Goal: Task Accomplishment & Management: Use online tool/utility

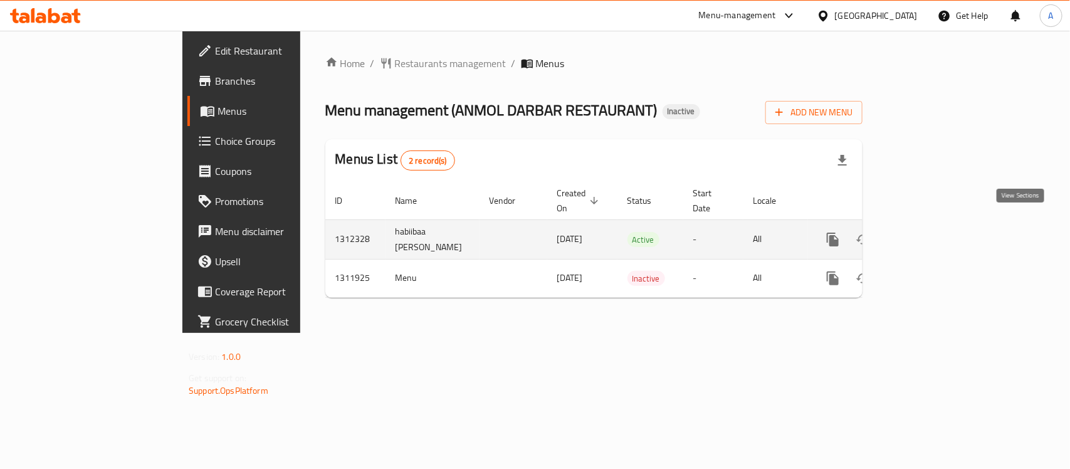
click at [931, 233] on icon "enhanced table" at bounding box center [923, 239] width 15 height 15
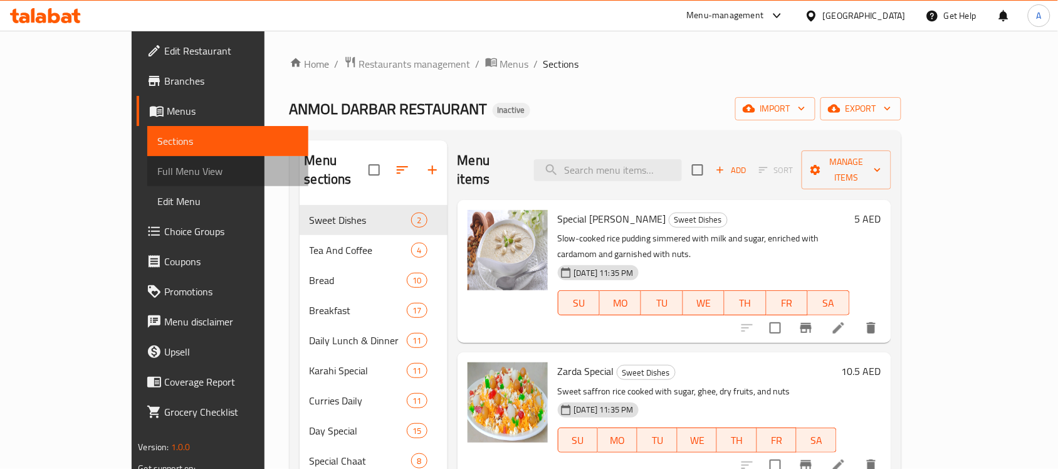
click at [157, 169] on span "Full Menu View" at bounding box center [227, 171] width 141 height 15
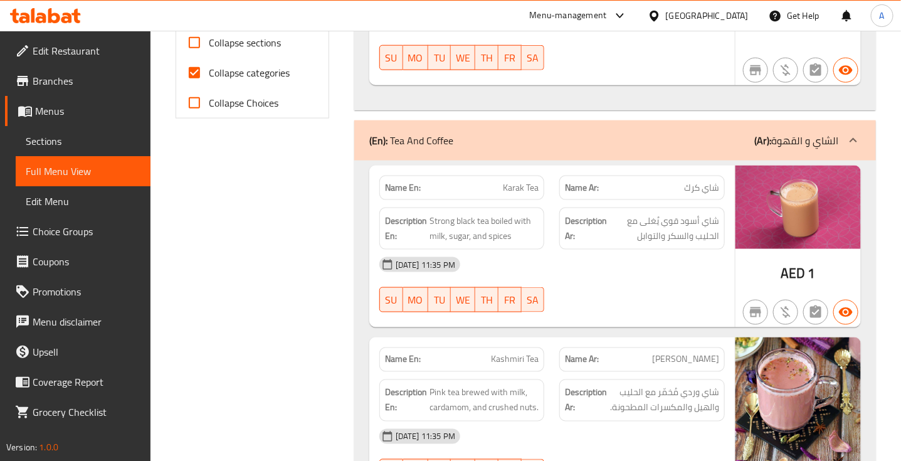
scroll to position [543, 0]
click at [560, 304] on div at bounding box center [642, 311] width 181 height 15
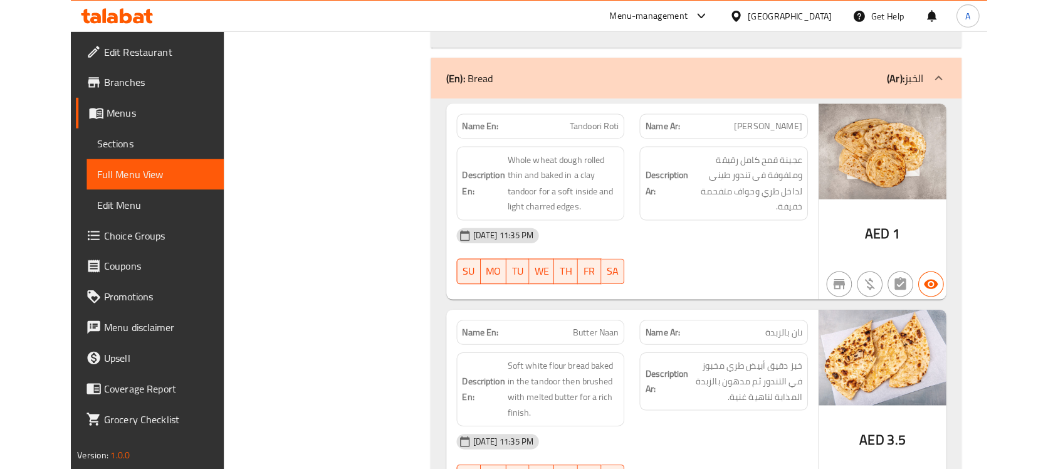
scroll to position [1392, 0]
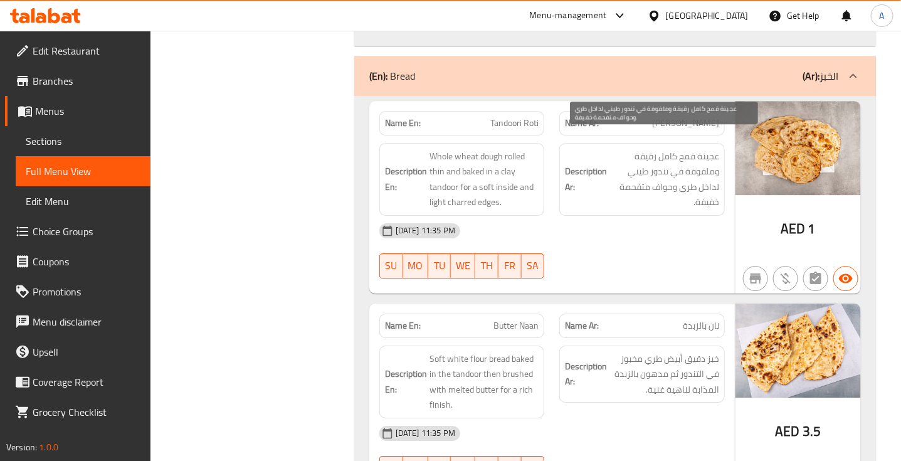
click at [686, 152] on span "عجينة قمح كامل رقيقة وملفوفة في تندور طيني لداخل طري وحواف متفحمة خفيفة." at bounding box center [664, 179] width 110 height 61
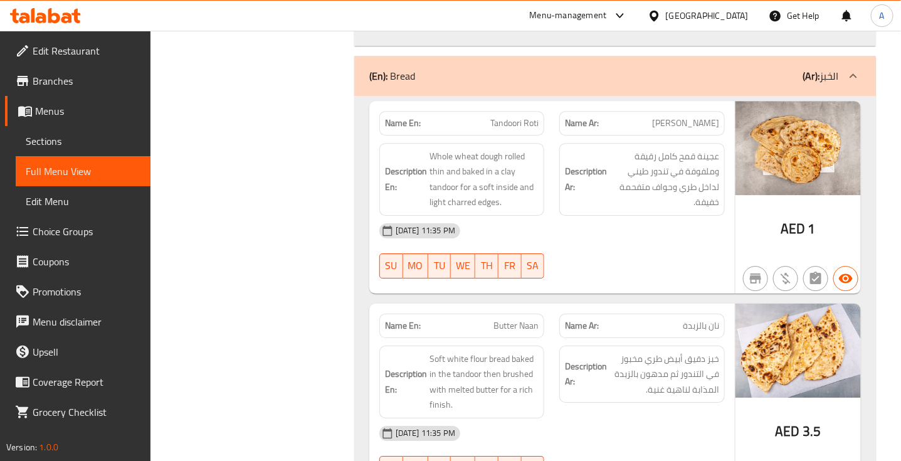
click at [515, 117] on span "Tandoori Roti" at bounding box center [514, 123] width 48 height 13
copy span "Tandoori Roti"
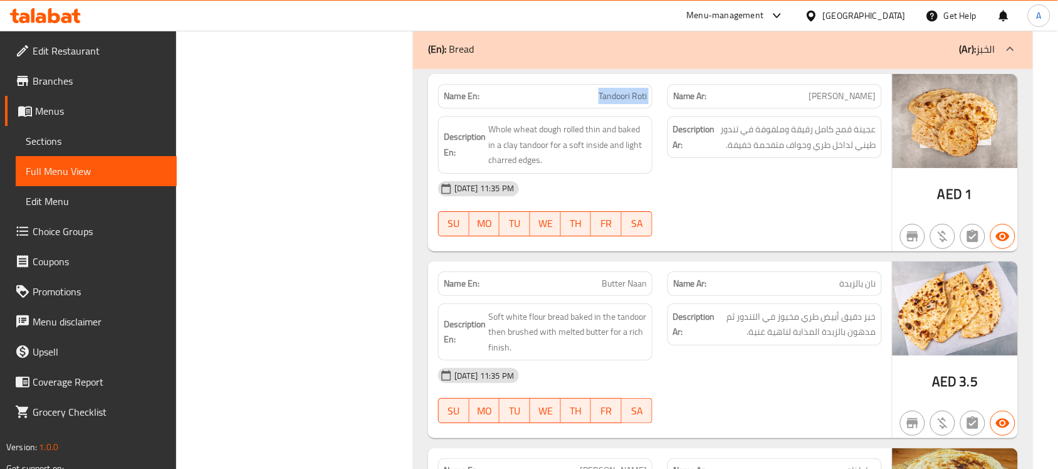
scroll to position [1325, 0]
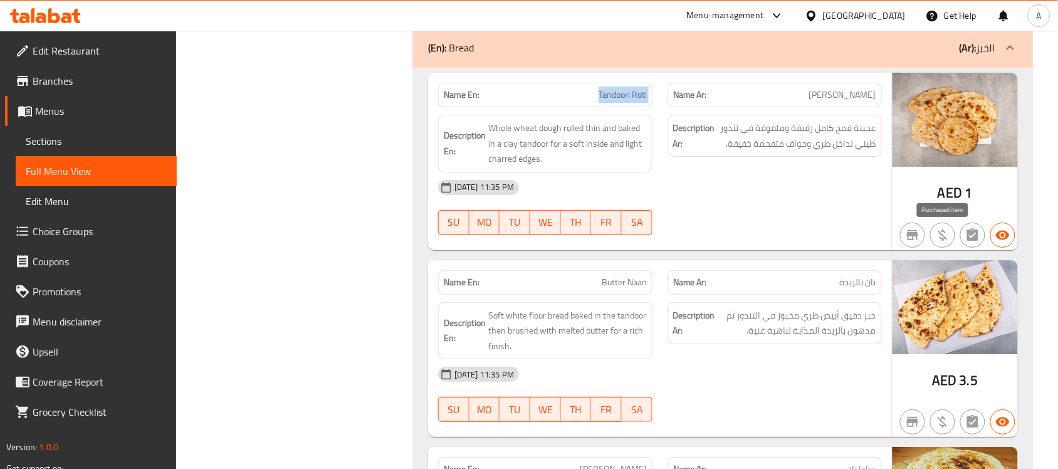
copy span "Tandoori Roti"
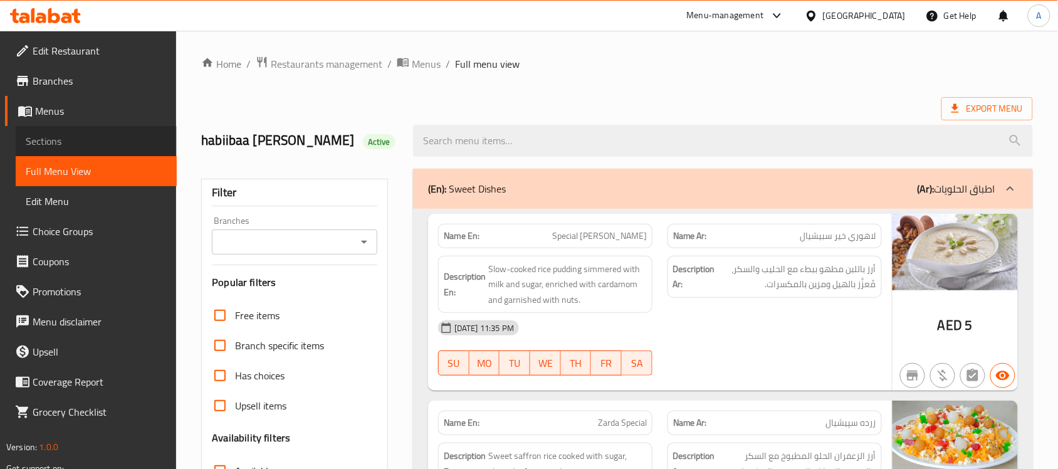
click at [70, 140] on span "Sections" at bounding box center [96, 141] width 141 height 15
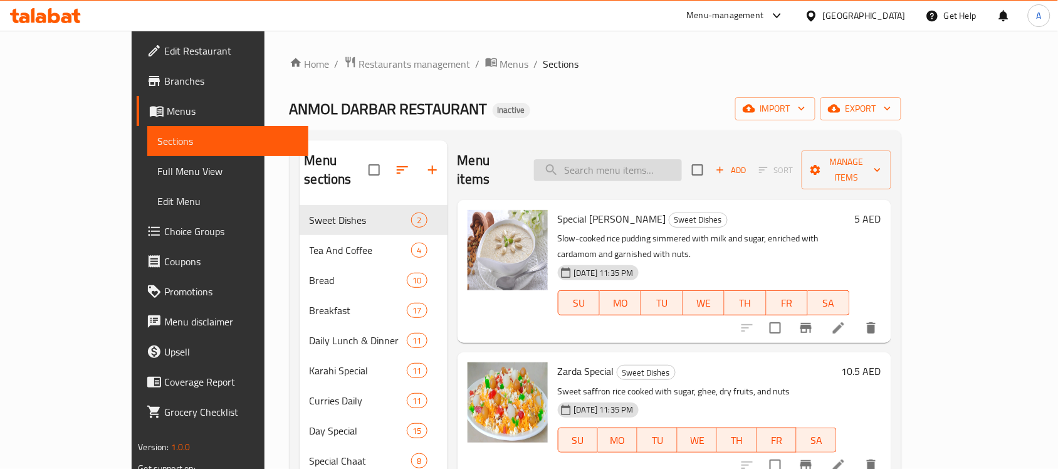
click at [636, 162] on input "search" at bounding box center [608, 170] width 148 height 22
paste input "Tandoori Roti"
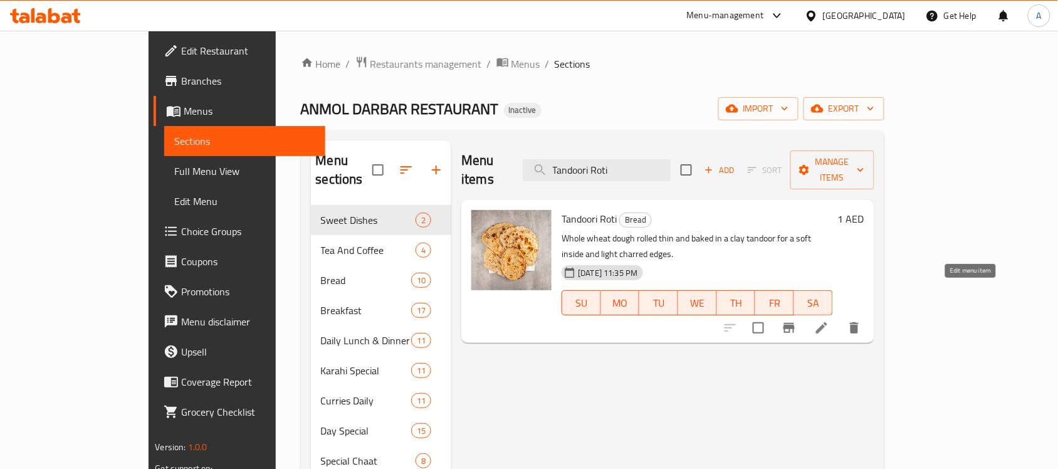
type input "Tandoori Roti"
click at [829, 320] on icon at bounding box center [821, 327] width 15 height 15
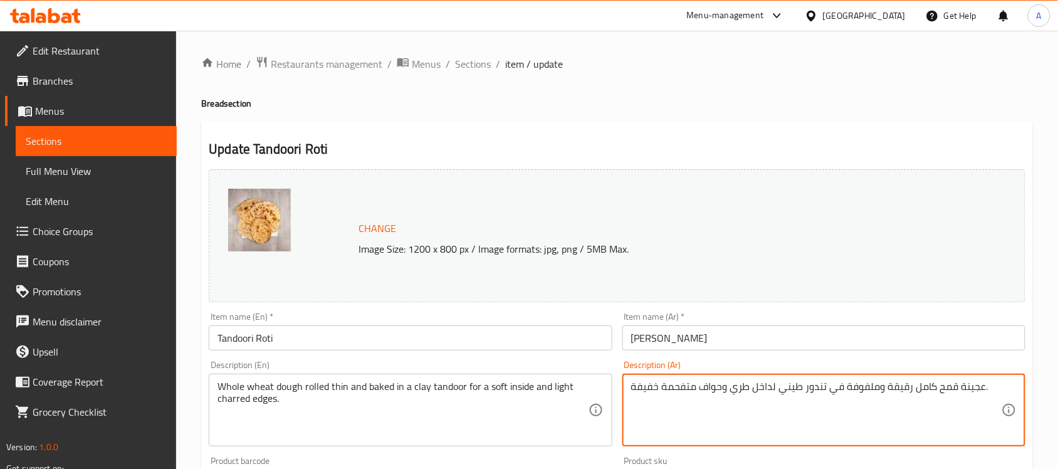
click at [838, 392] on textarea "عجينة قمح كامل رقيقة وملفوفة في تندور طيني لداخل طري وحواف متفحمة خفيفة." at bounding box center [816, 411] width 370 height 60
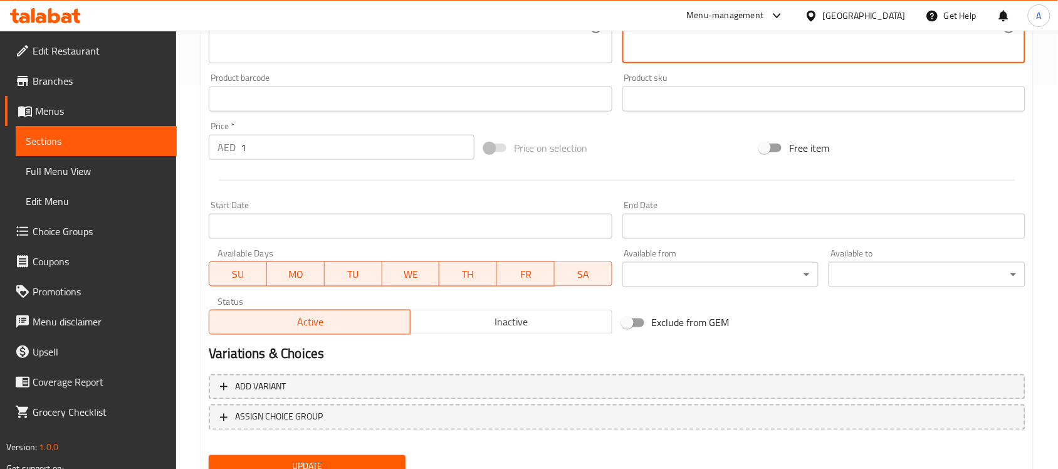
scroll to position [433, 0]
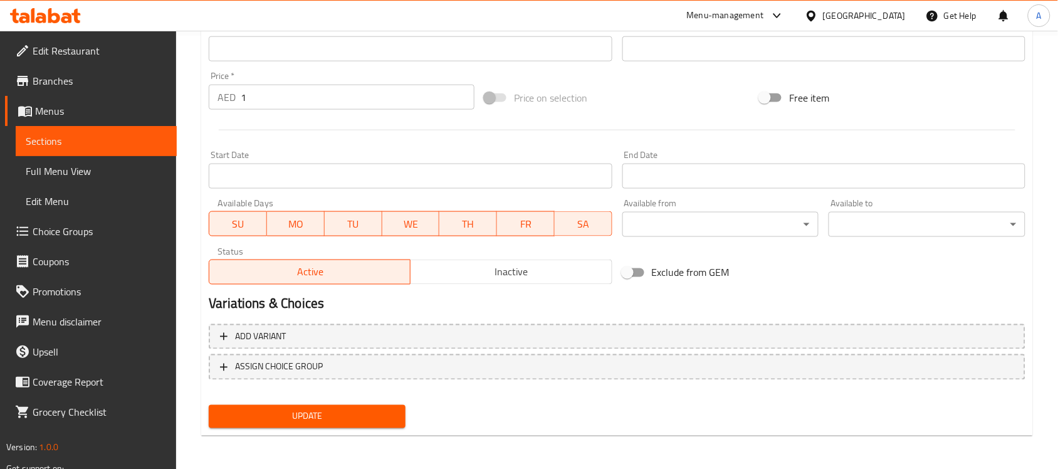
type textarea "عجينة قمح كامل رقيقة وملفوفة مخبوز في تندور طيني لداخل طري وحواف متفحمة خفيفة."
click at [375, 417] on span "Update" at bounding box center [307, 417] width 177 height 16
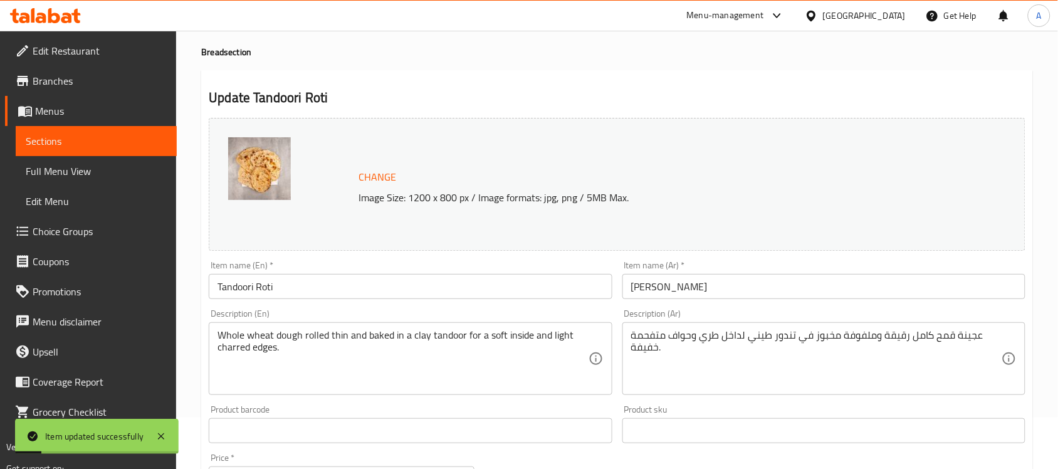
scroll to position [0, 0]
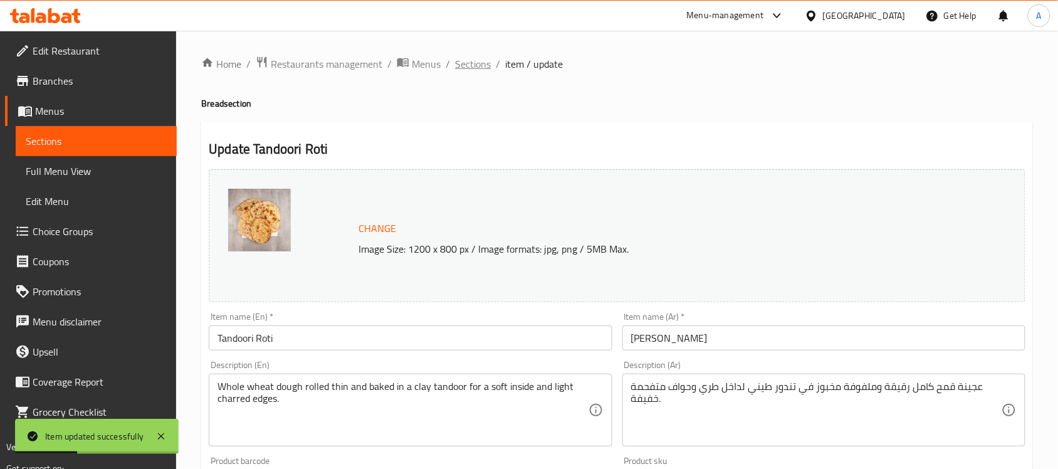
click at [480, 65] on span "Sections" at bounding box center [473, 63] width 36 height 15
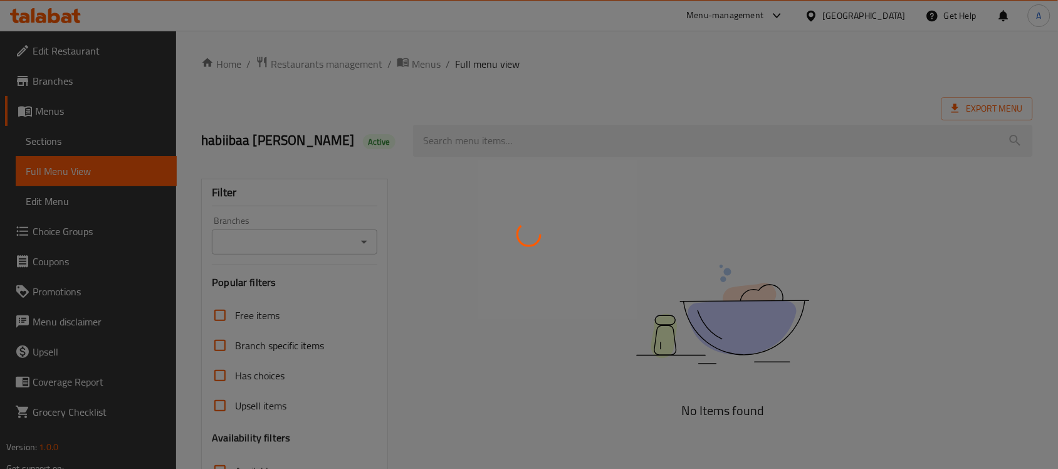
click at [629, 76] on div at bounding box center [529, 234] width 1058 height 469
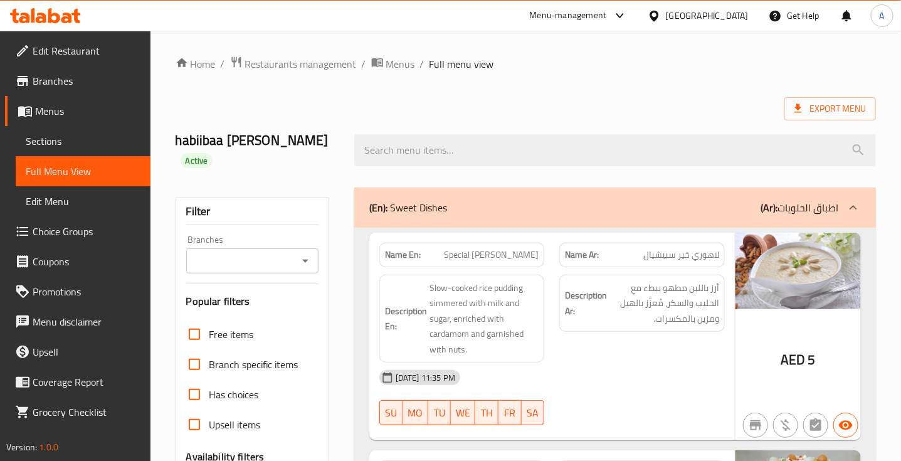
click at [762, 61] on ol "Home / Restaurants management / Menus / Full menu view" at bounding box center [526, 64] width 700 height 16
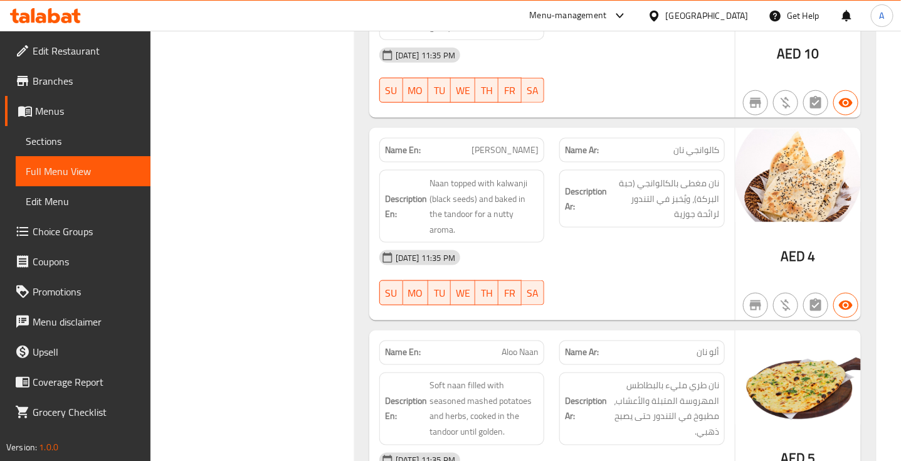
scroll to position [2373, 0]
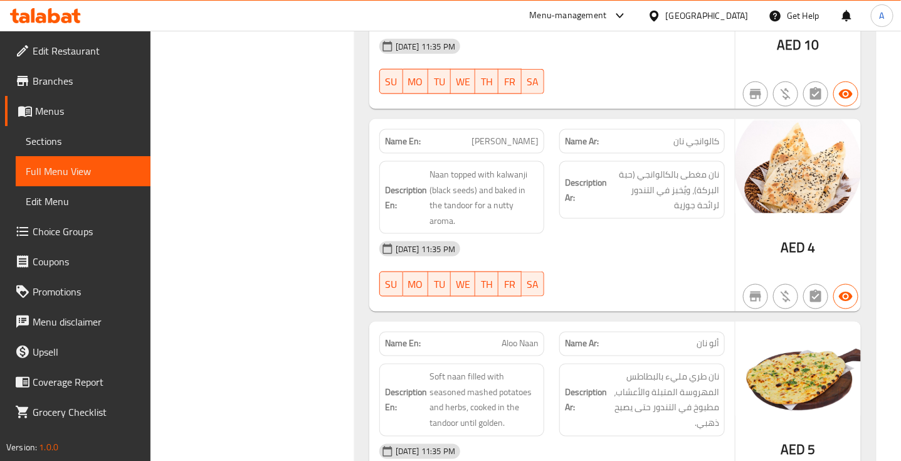
click at [359, 143] on div "Name En: Tandoori Roti Name Ar: تاندوري روتي Description En: Whole wheat dough …" at bounding box center [615, 109] width 522 height 2014
click at [711, 135] on span "كالوانجي نان" at bounding box center [696, 141] width 46 height 13
click at [697, 167] on span "نان مغطى بالكالوانجي (حبة البركة)، ويُخبز في التندور لرائحة جوزية" at bounding box center [664, 190] width 110 height 46
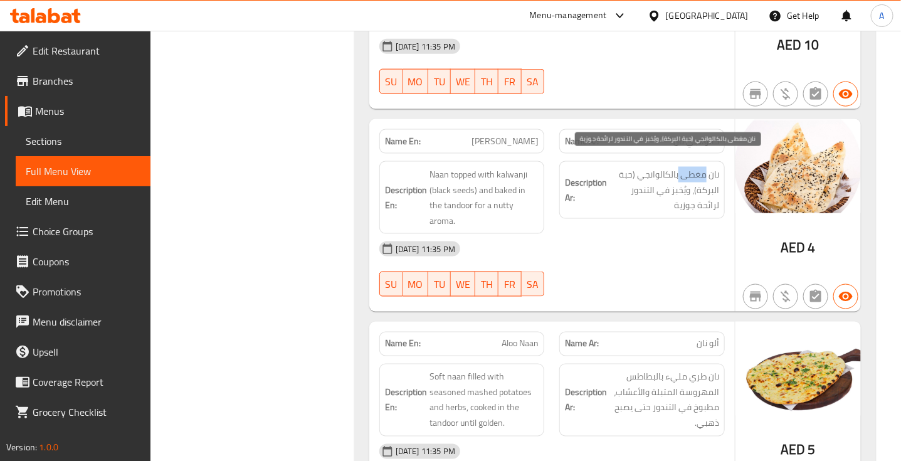
click at [697, 167] on span "نان مغطى بالكالوانجي (حبة البركة)، ويُخبز في التندور لرائحة جوزية" at bounding box center [664, 190] width 110 height 46
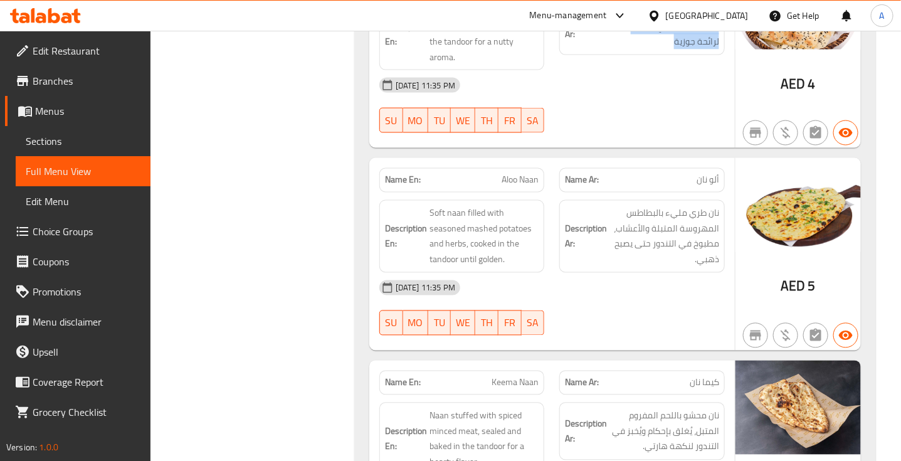
scroll to position [2538, 0]
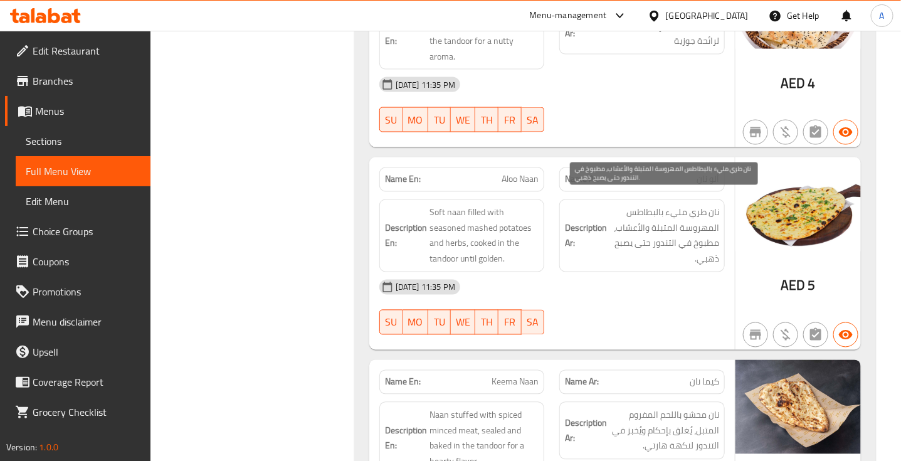
click at [691, 205] on span "نان طري مليء بالبطاطس المهروسة المتبلة والأعشاب، مطبوخ في التندور حتى يصبح ذهبي." at bounding box center [664, 235] width 110 height 61
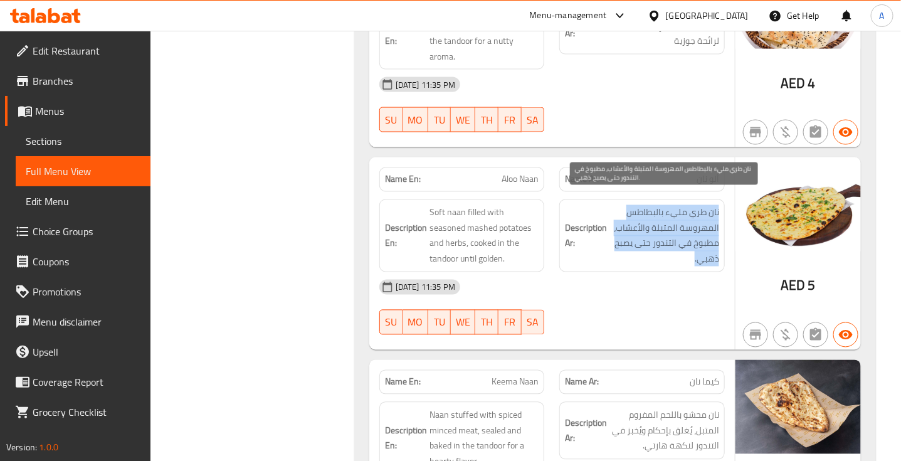
click at [691, 205] on span "نان طري مليء بالبطاطس المهروسة المتبلة والأعشاب، مطبوخ في التندور حتى يصبح ذهبي." at bounding box center [664, 235] width 110 height 61
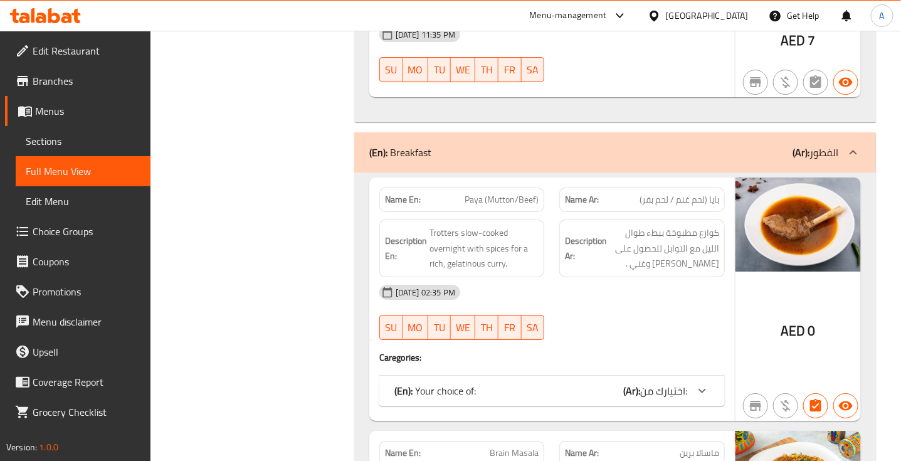
scroll to position [3374, 0]
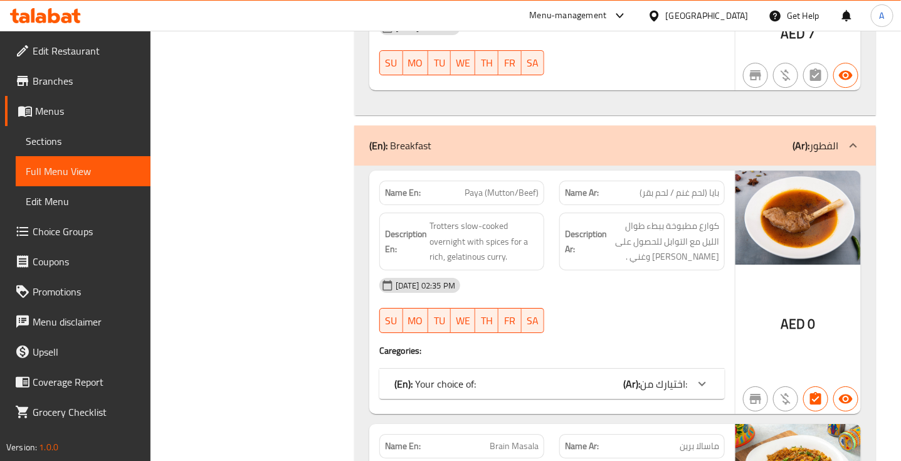
click at [653, 270] on div "16-09-2025 02:35 PM" at bounding box center [552, 285] width 360 height 30
click at [508, 186] on span "Paya (Mutton/Beef)" at bounding box center [502, 192] width 74 height 13
copy span "Paya (Mutton/Beef)"
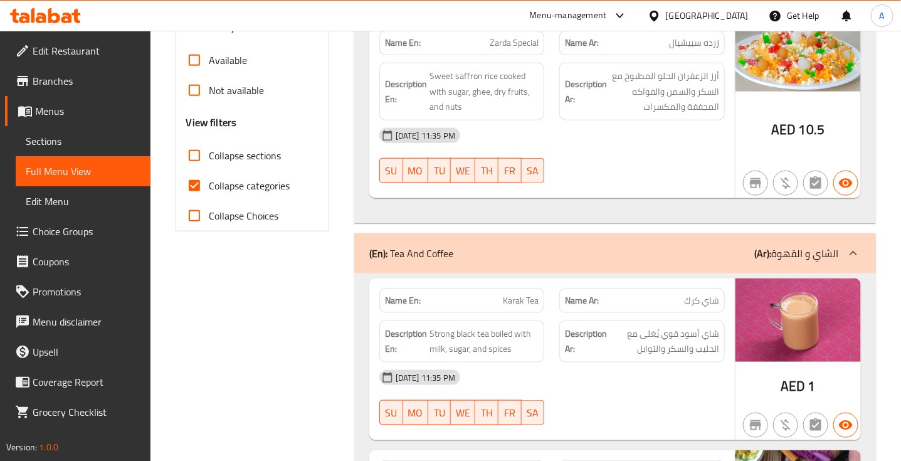
scroll to position [431, 0]
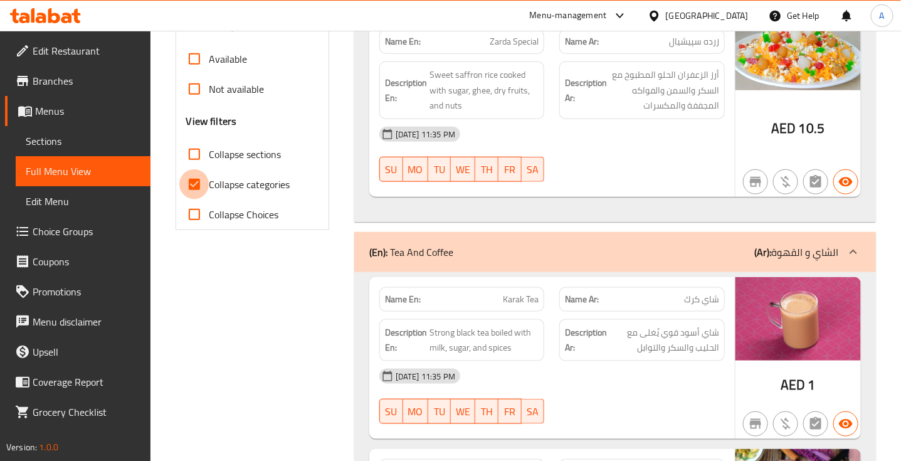
click at [201, 169] on input "Collapse categories" at bounding box center [194, 184] width 30 height 30
checkbox input "false"
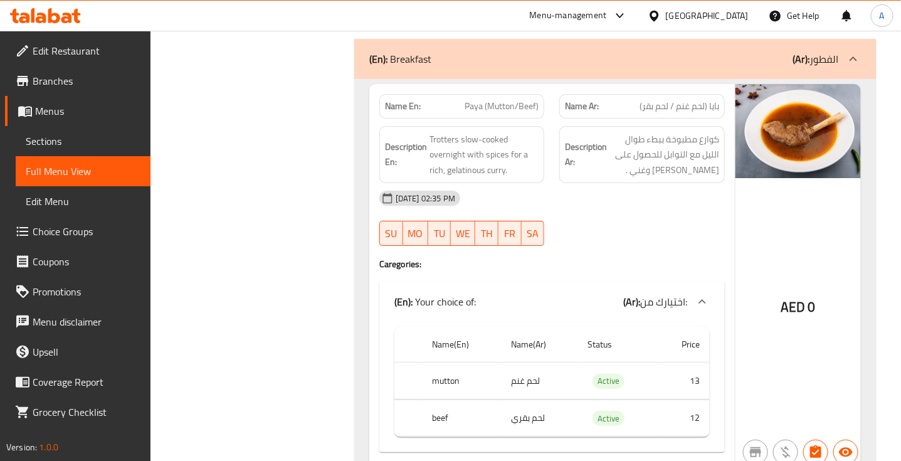
scroll to position [3473, 0]
click at [508, 100] on span "Paya (Mutton/Beef)" at bounding box center [502, 106] width 74 height 13
copy span "Paya (Mutton/Beef)"
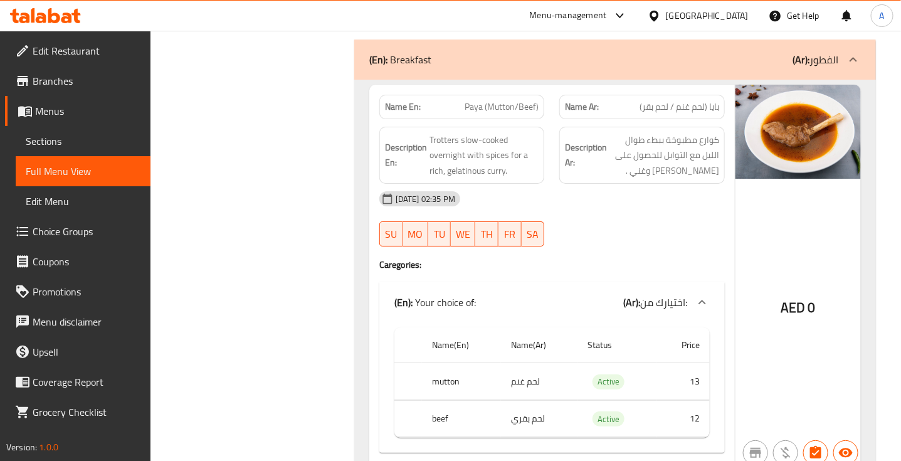
click at [690, 207] on div "16-09-2025 02:35 PM SU MO TU WE TH FR SA" at bounding box center [552, 219] width 360 height 70
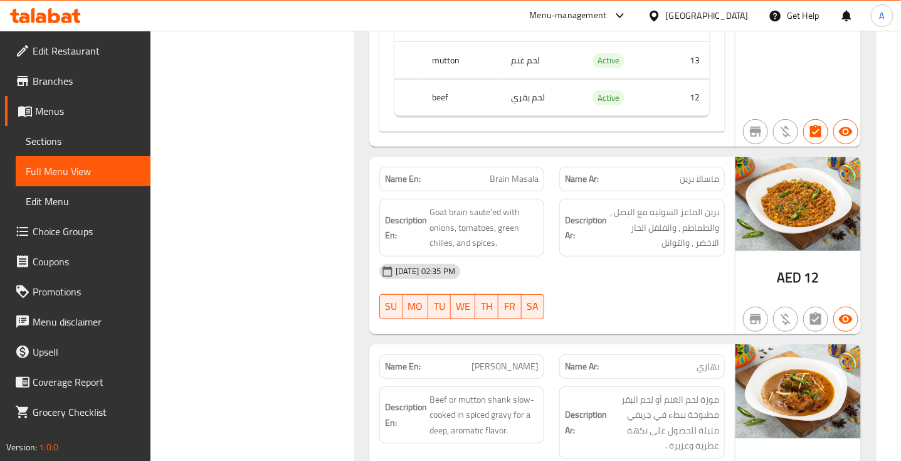
scroll to position [3794, 0]
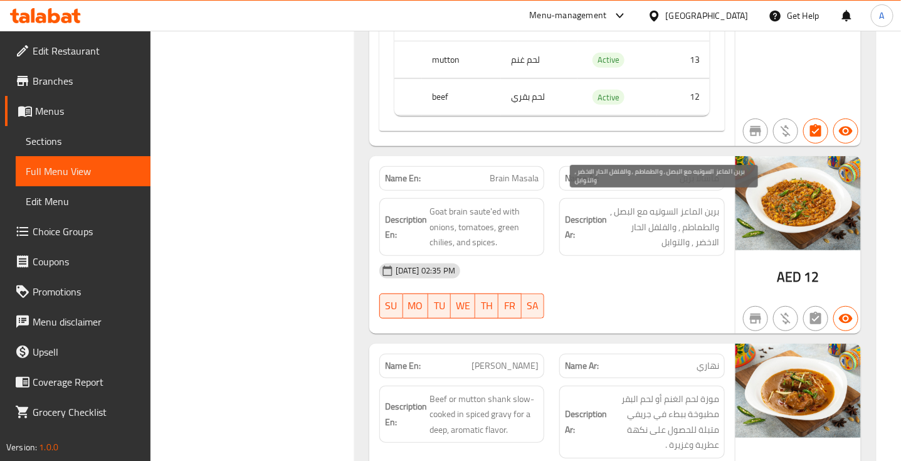
click at [702, 208] on span "برين الماعز السوتيه مع البصل , والطماطم , والفلفل الحار الاخضر , والتوابل" at bounding box center [664, 227] width 110 height 46
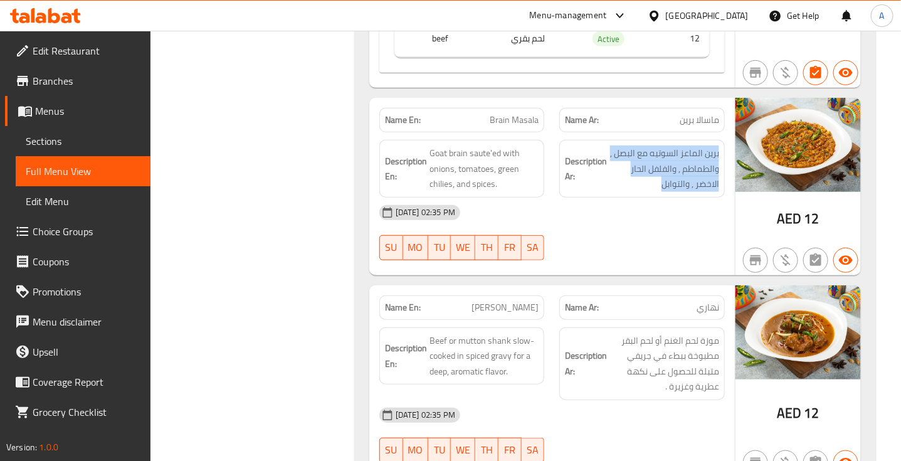
scroll to position [3853, 0]
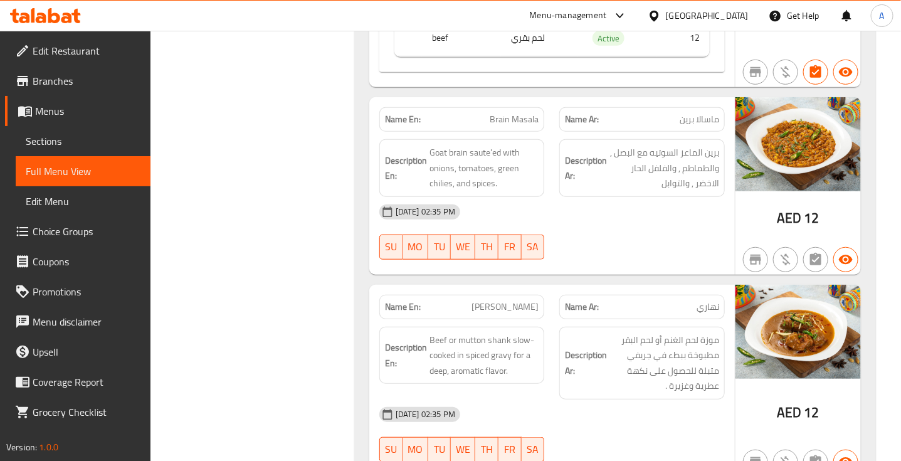
click at [677, 198] on div "16-09-2025 02:35 PM" at bounding box center [552, 212] width 360 height 30
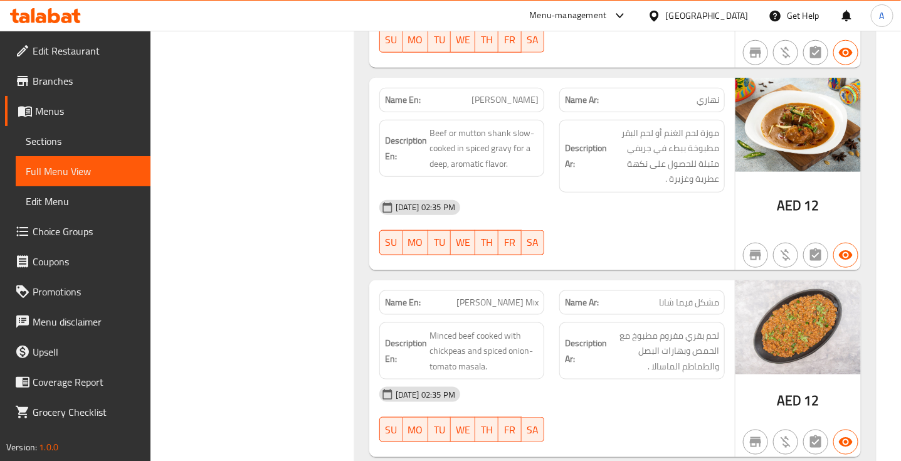
scroll to position [4061, 0]
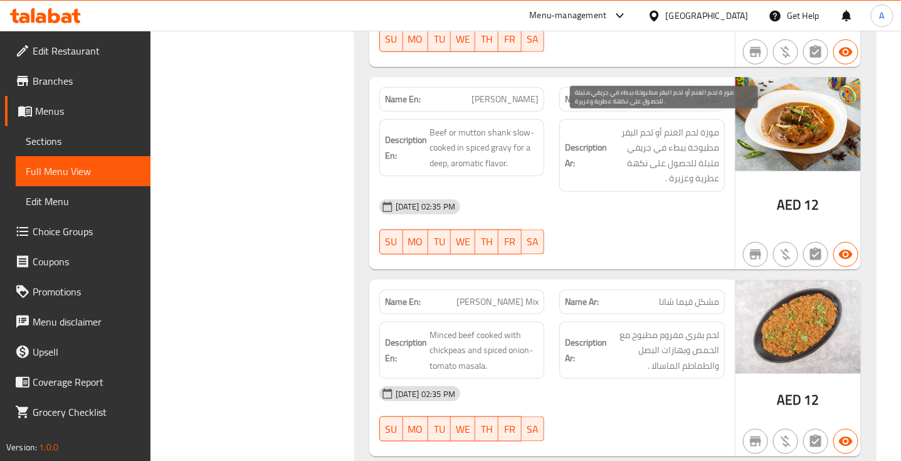
click at [703, 129] on span "موزة لحم الغنم أو لحم البقر مطبوخة ببطء في جريفي متبلة للحصول على نكهة عطرية وغ…" at bounding box center [664, 155] width 110 height 61
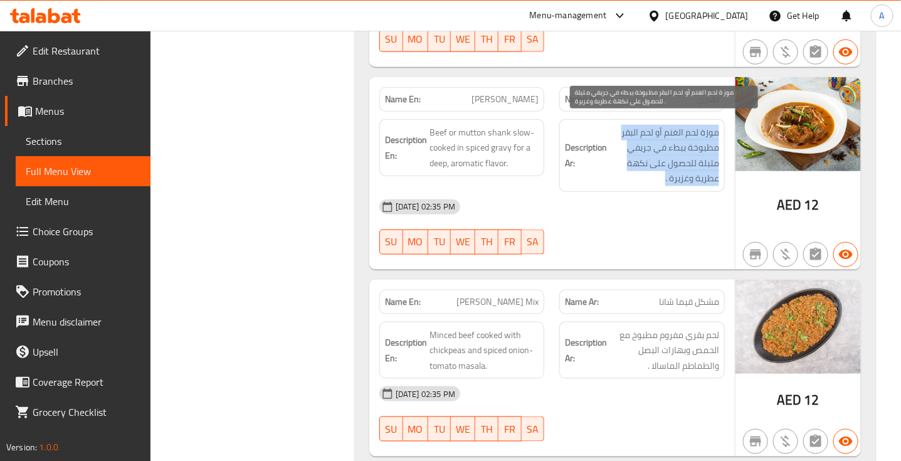
click at [703, 129] on span "موزة لحم الغنم أو لحم البقر مطبوخة ببطء في جريفي متبلة للحصول على نكهة عطرية وغ…" at bounding box center [664, 155] width 110 height 61
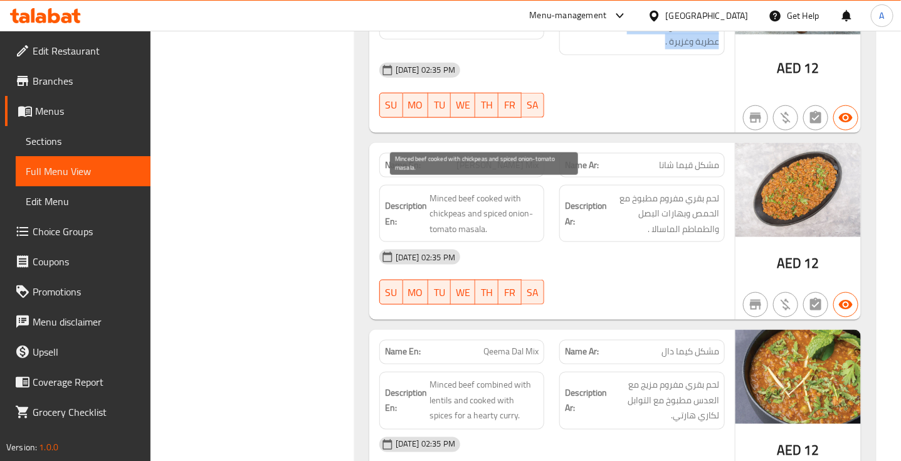
scroll to position [4199, 0]
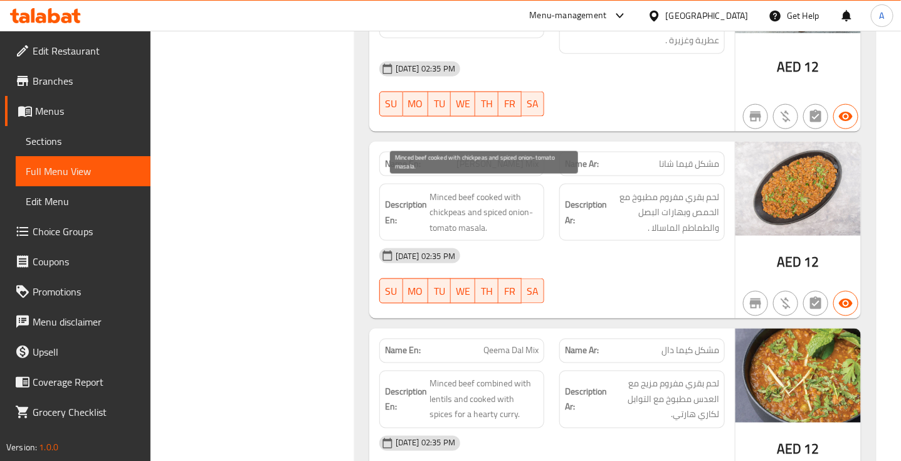
click at [483, 204] on span "Minced beef cooked with chickpeas and spiced onion-tomato masala." at bounding box center [484, 212] width 110 height 46
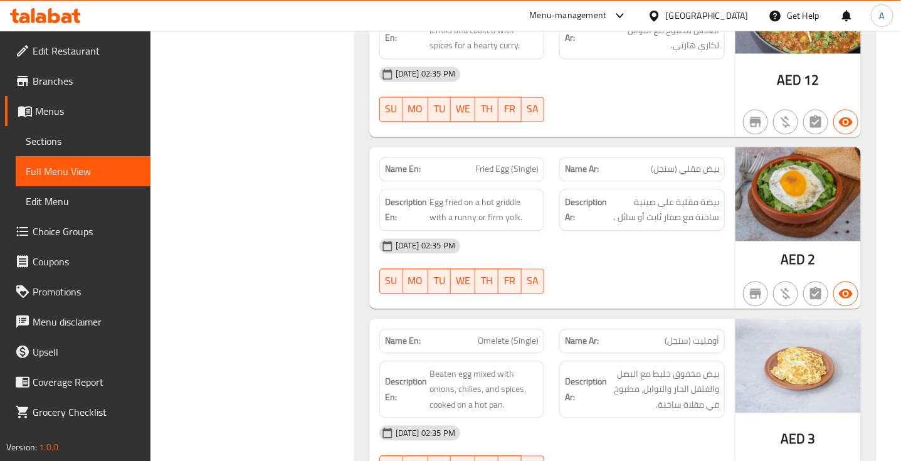
scroll to position [4569, 0]
click at [500, 162] on span "Fried Egg (Single)" at bounding box center [506, 168] width 63 height 13
copy span "Fried Egg (Single)"
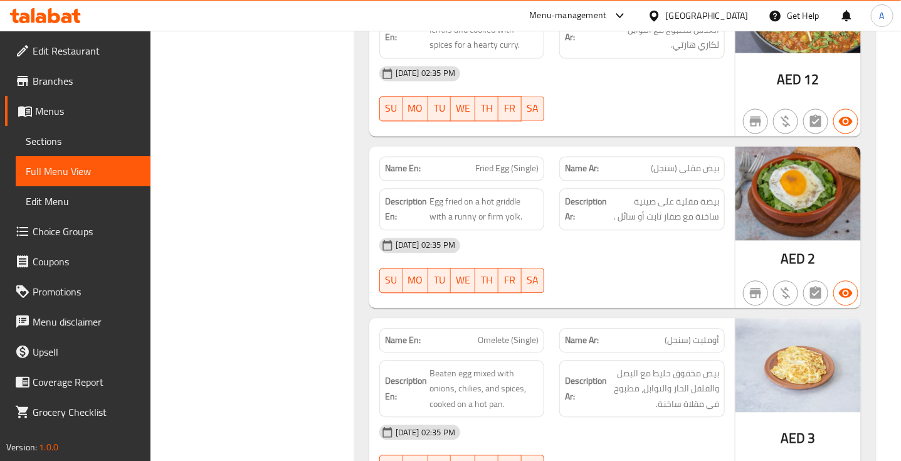
click at [715, 267] on div "16-09-2025 02:35 PM SU MO TU WE TH FR SA" at bounding box center [552, 265] width 360 height 70
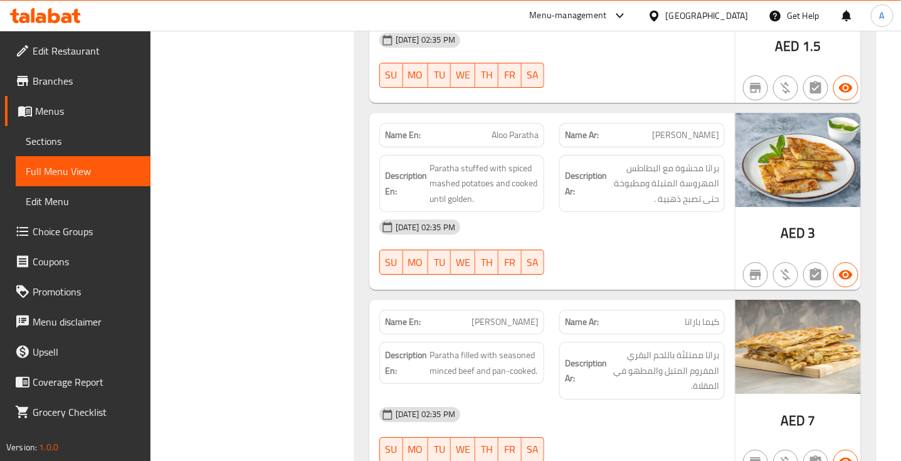
scroll to position [5167, 0]
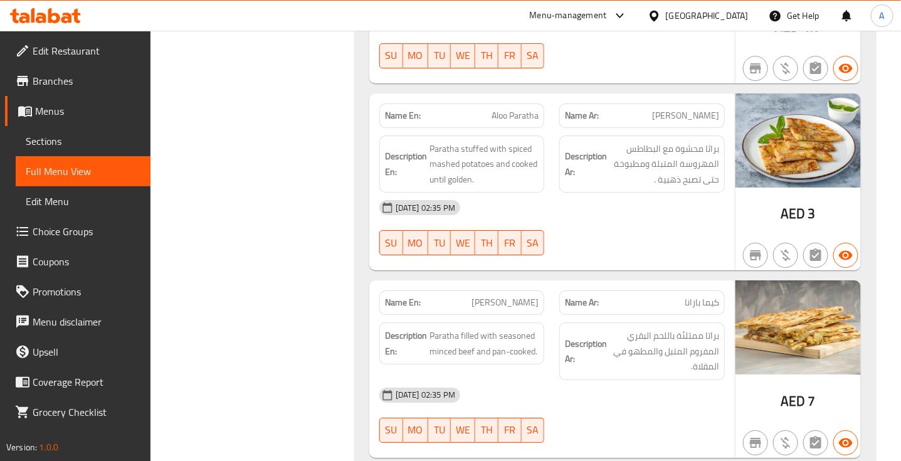
click at [706, 116] on span "الو باراثا" at bounding box center [685, 115] width 67 height 13
click at [521, 109] on span "Aloo Paratha" at bounding box center [514, 115] width 47 height 13
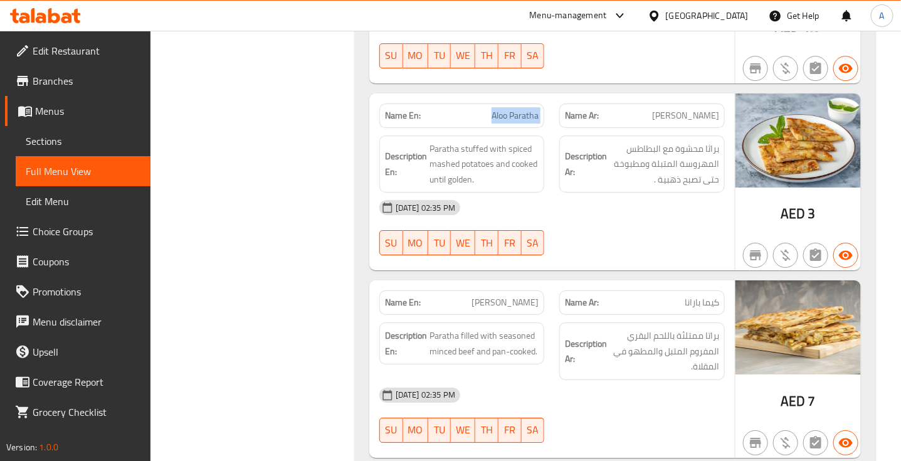
click at [521, 109] on span "Aloo Paratha" at bounding box center [514, 115] width 47 height 13
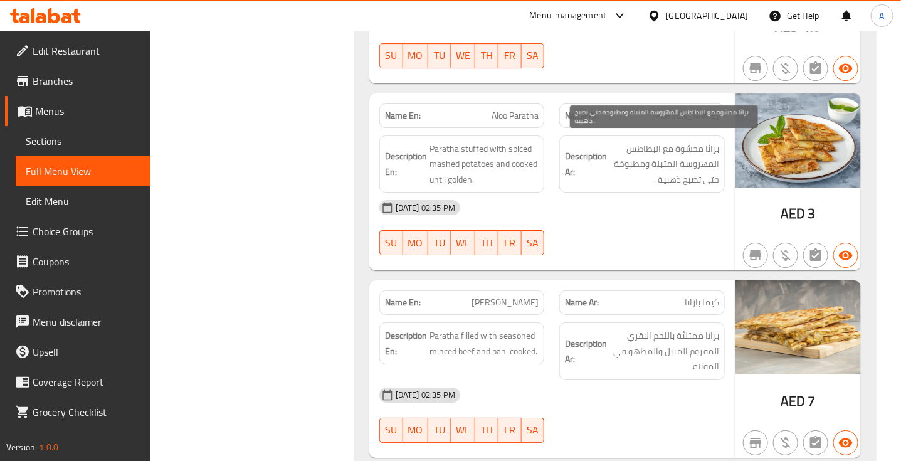
click at [686, 152] on span "براثا محشوة مع البطاطس المهروسة المتبلة ومطبوخة حتى تصبح ذهبية ." at bounding box center [664, 164] width 110 height 46
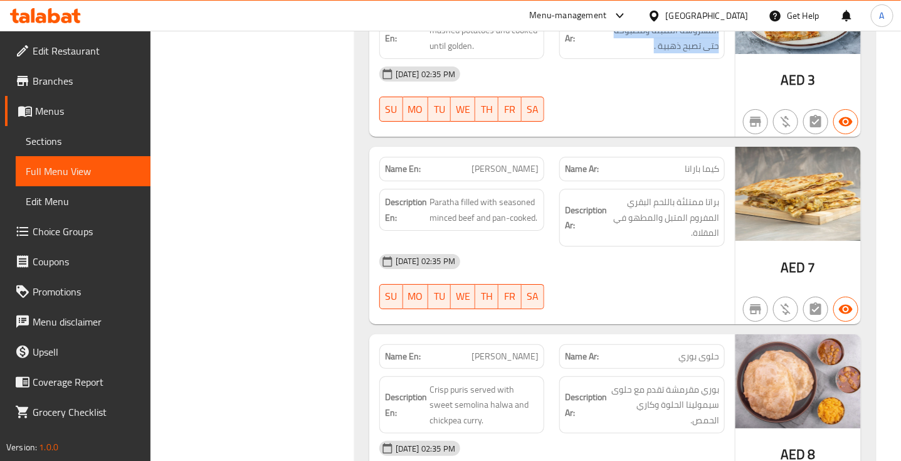
scroll to position [5301, 0]
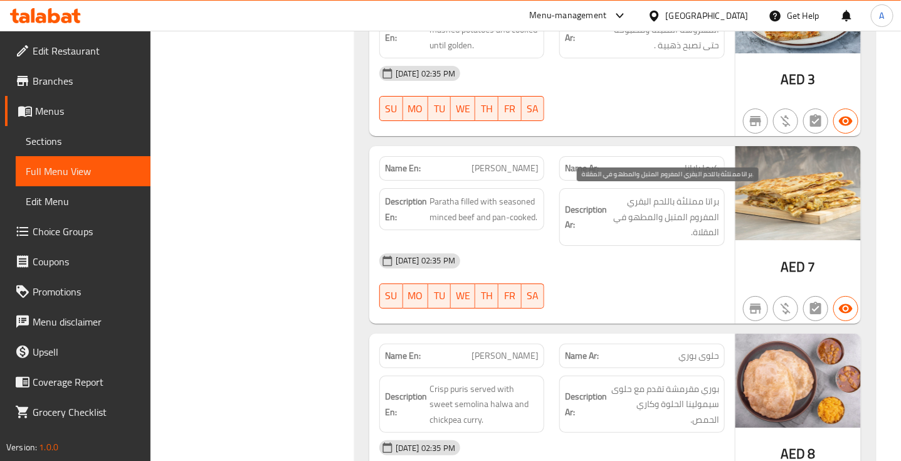
click at [691, 201] on span "براتا ممتلئة باللحم البقري المفروم المتبل والمطهو في المقلاة." at bounding box center [664, 217] width 110 height 46
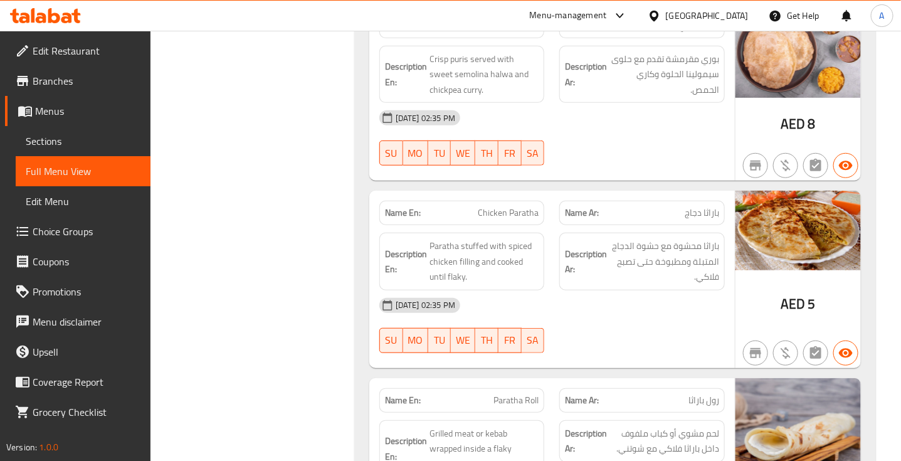
scroll to position [5646, 0]
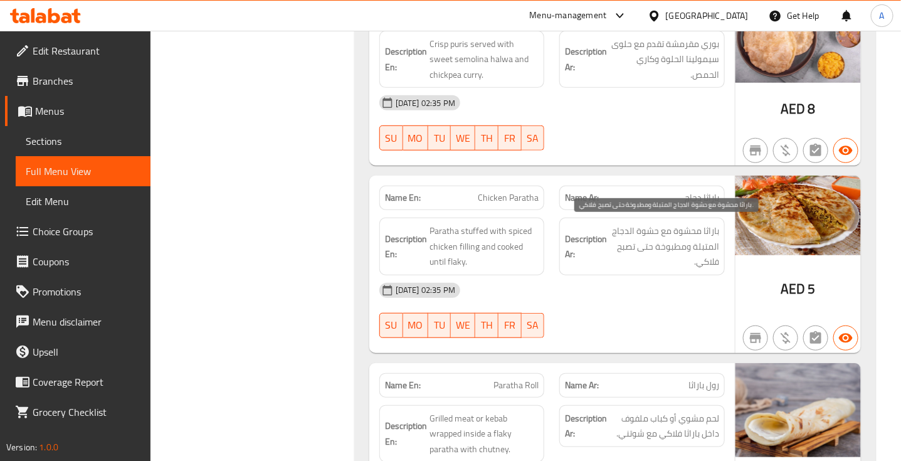
click at [703, 231] on span "باراثا محشوة مع حشوة الدجاج المتبلة ومطبوخة حتى تصبح فلاكي." at bounding box center [664, 246] width 110 height 46
click at [695, 258] on span "باراثا محشوة مع حشوة الدجاج المتبلة ومطبوخة حتى تصبح فلاكي." at bounding box center [664, 246] width 110 height 46
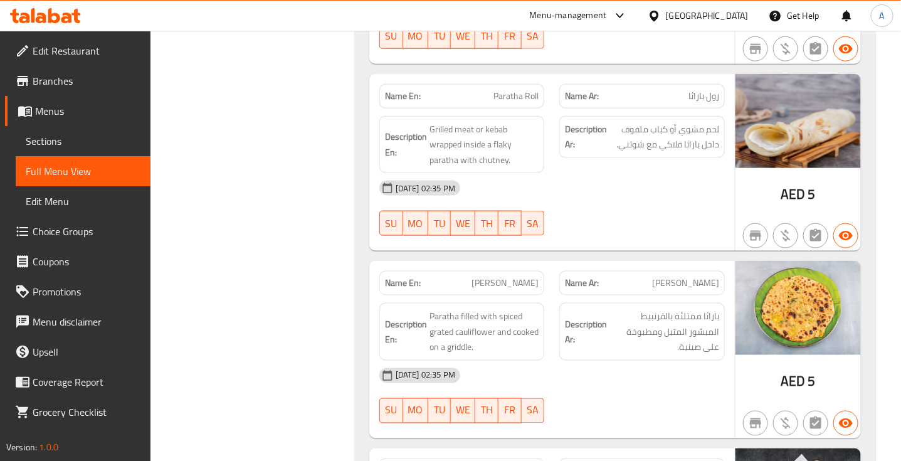
scroll to position [5936, 0]
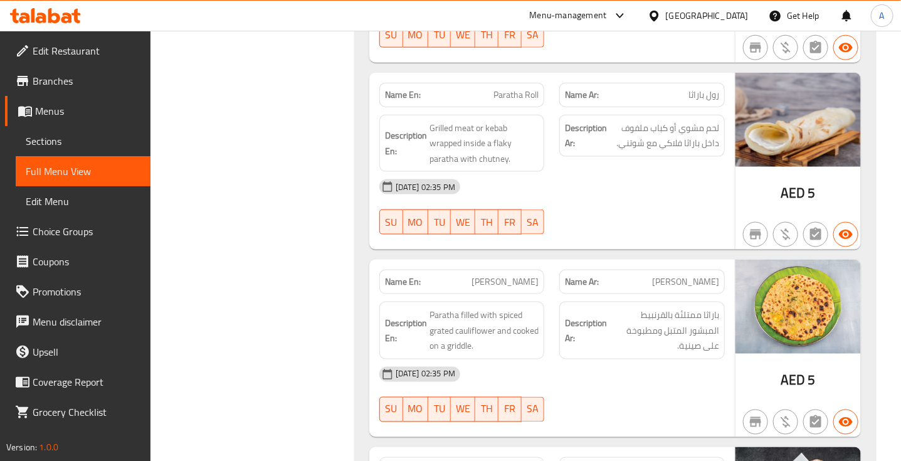
click at [506, 92] on span "Paratha Roll" at bounding box center [515, 94] width 45 height 13
copy span "Paratha Roll"
click at [735, 207] on hr at bounding box center [735, 161] width 1 height 177
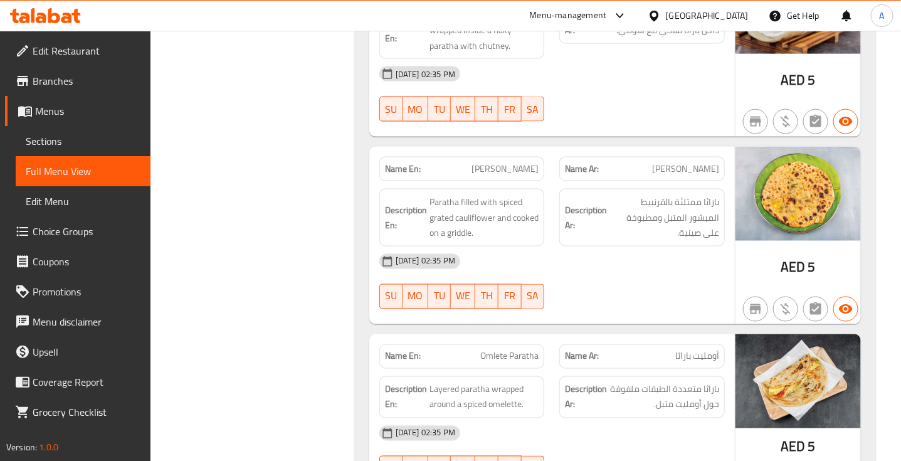
scroll to position [6077, 0]
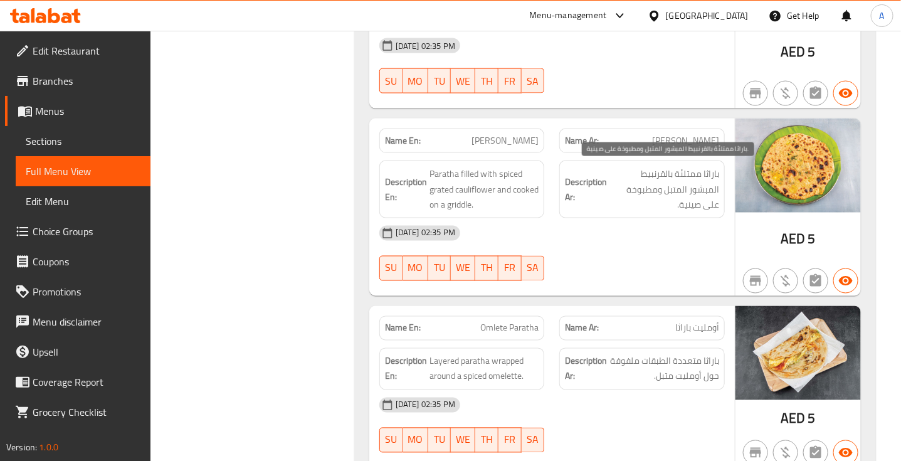
click at [693, 174] on span "باراثا ممتلئة بالقرنبيط المبشور المتبل ومطبوخة على صينية." at bounding box center [664, 189] width 110 height 46
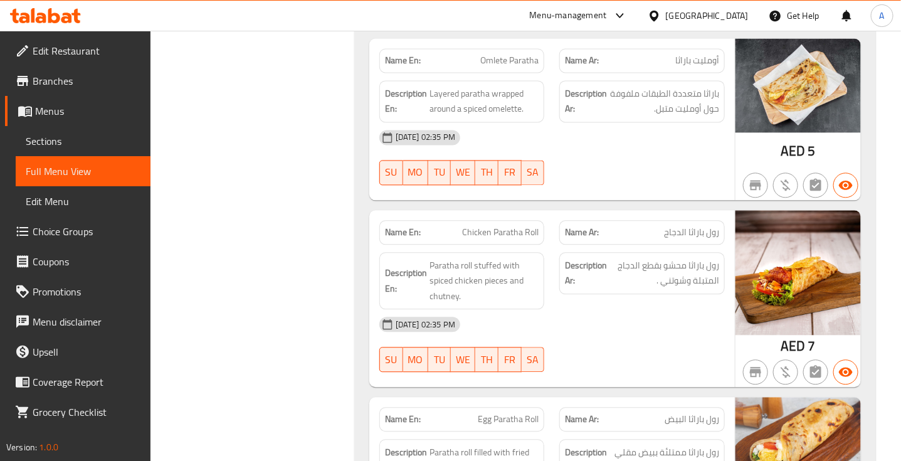
scroll to position [6344, 0]
click at [735, 345] on div "AED 7" at bounding box center [797, 299] width 125 height 177
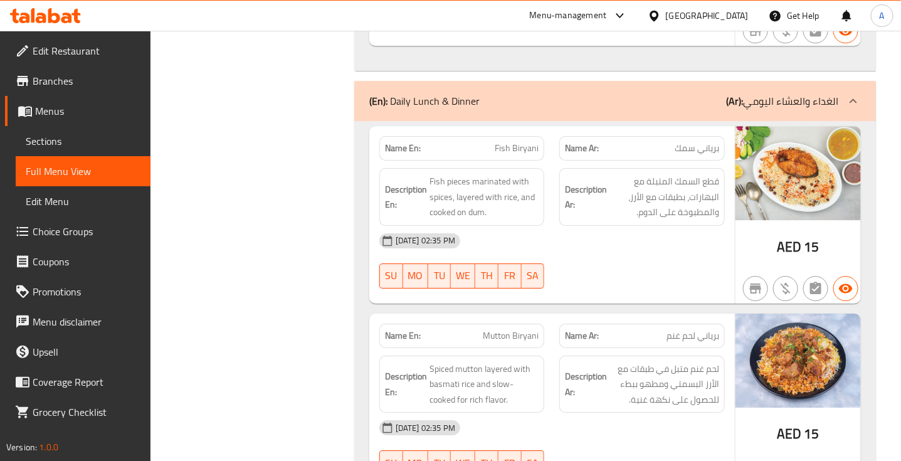
scroll to position [6858, 0]
click at [518, 147] on span "Fish Biryani" at bounding box center [517, 147] width 44 height 13
click at [696, 141] on span "برياني سمك" at bounding box center [696, 147] width 45 height 13
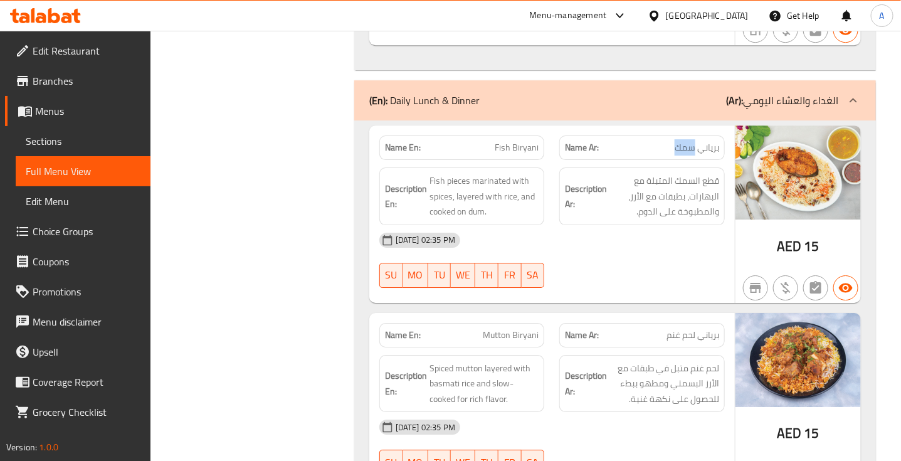
click at [696, 141] on span "برياني سمك" at bounding box center [696, 147] width 45 height 13
click at [512, 165] on div "Description En: Fish pieces marinated with spices, layered with rice, and cooke…" at bounding box center [462, 196] width 181 height 73
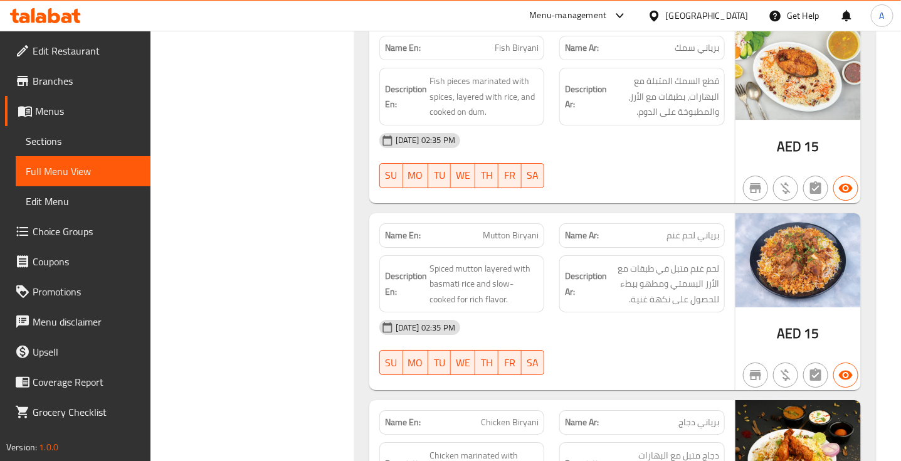
scroll to position [6971, 0]
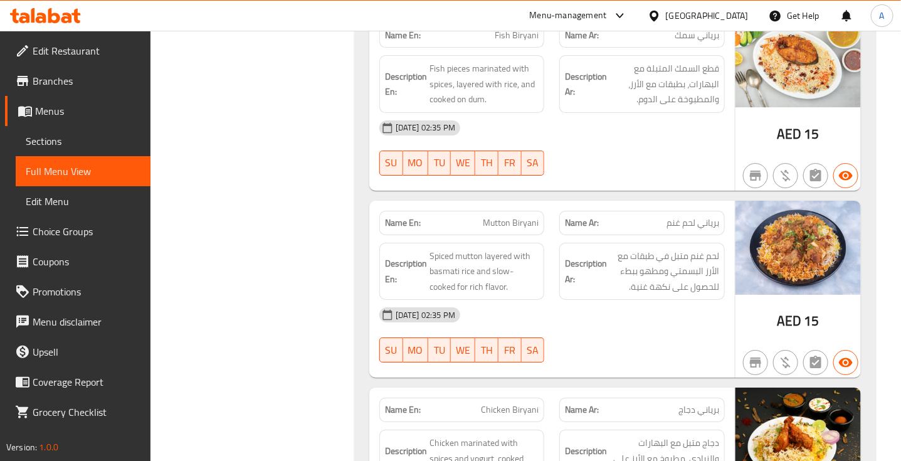
click at [715, 226] on span "برياني لحم غنم" at bounding box center [692, 222] width 53 height 13
click at [523, 221] on span "Mutton Biryani" at bounding box center [511, 222] width 56 height 13
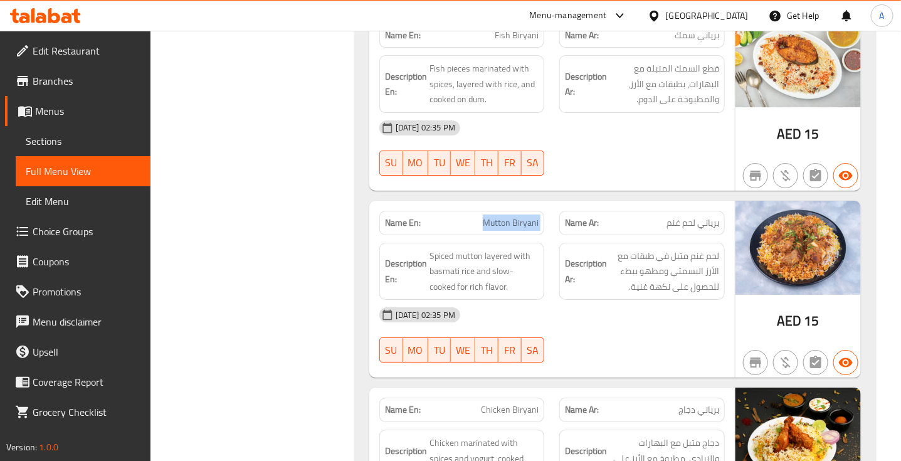
click at [523, 221] on span "Mutton Biryani" at bounding box center [511, 222] width 56 height 13
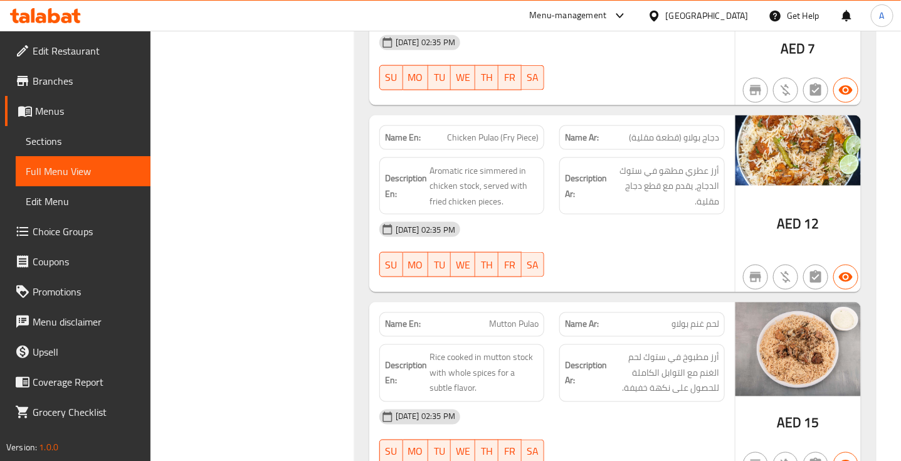
scroll to position [7805, 0]
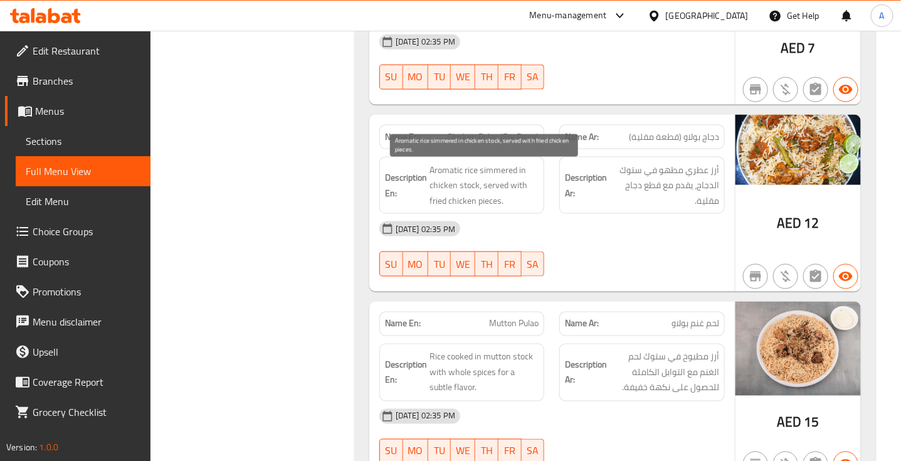
click at [497, 174] on span "Aromatic rice simmered in chicken stock, served with fried chicken pieces." at bounding box center [484, 185] width 110 height 46
copy span "simmered"
click at [681, 261] on div "16-09-2025 02:35 PM SU MO TU WE TH FR SA" at bounding box center [552, 249] width 360 height 70
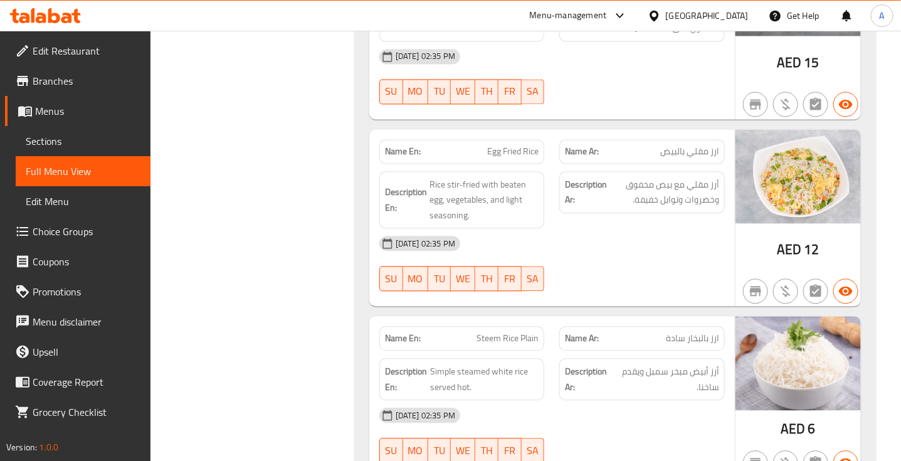
scroll to position [8165, 0]
click at [518, 191] on span "Rice stir-fried with beaten egg, vegetables, and light seasoning." at bounding box center [484, 199] width 110 height 46
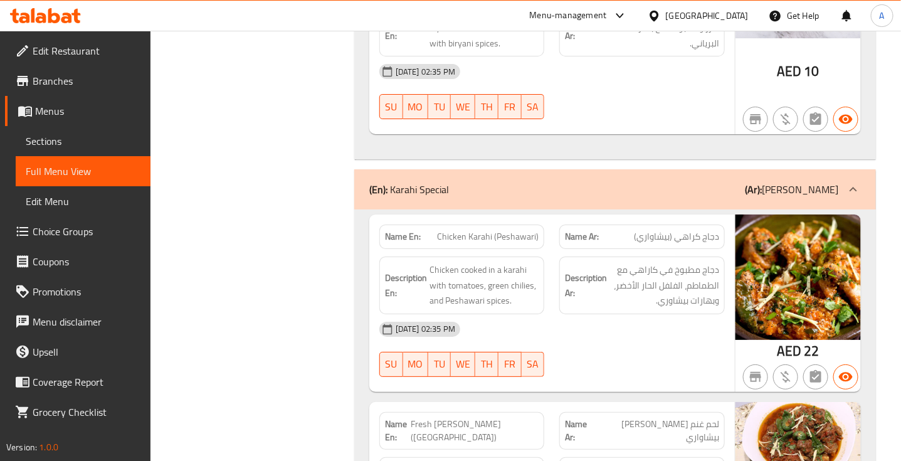
scroll to position [8896, 0]
click at [597, 327] on div "16-09-2025 02:35 PM" at bounding box center [552, 328] width 360 height 30
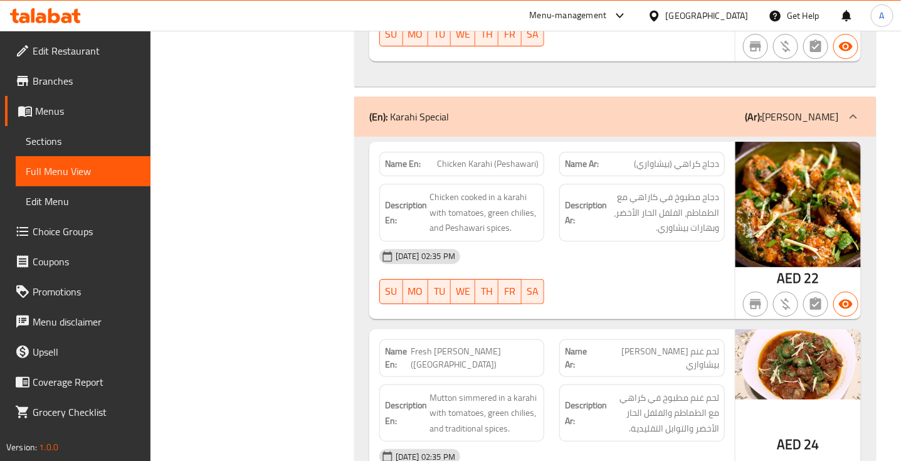
scroll to position [8969, 0]
click at [507, 158] on span "Chicken Karahi (Peshawari)" at bounding box center [488, 163] width 102 height 13
copy span "Chicken Karahi (Peshawari)"
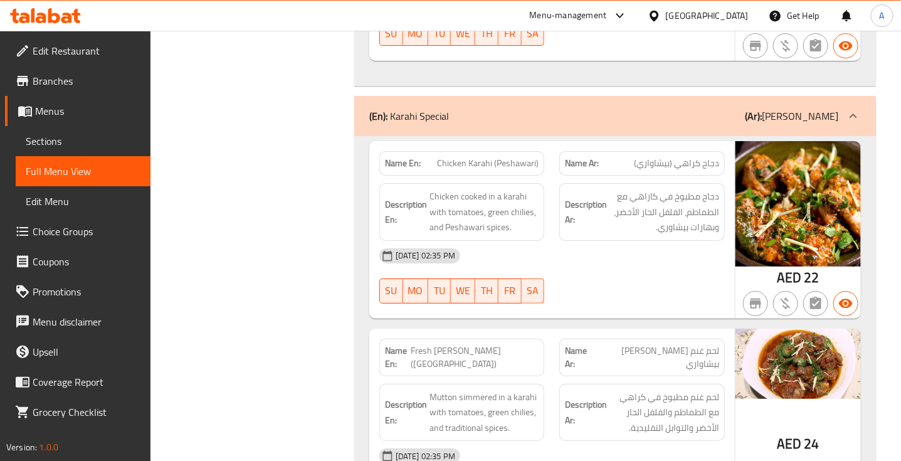
click at [702, 257] on div "16-09-2025 02:35 PM" at bounding box center [552, 256] width 360 height 30
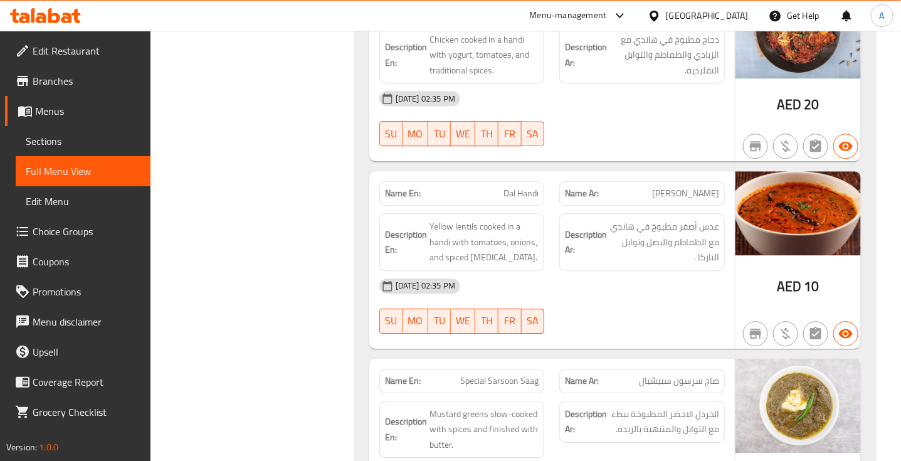
scroll to position [10278, 0]
click at [690, 270] on div "16-09-2025 02:35 PM" at bounding box center [552, 285] width 360 height 30
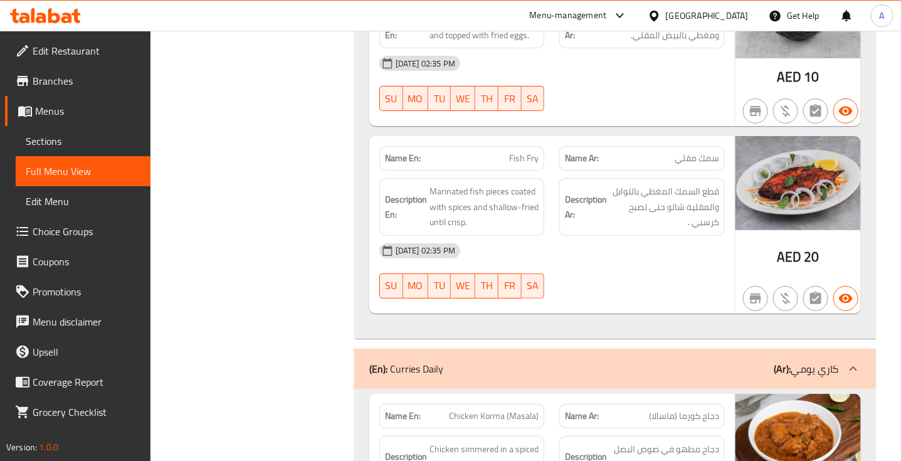
scroll to position [10859, 0]
click at [694, 256] on div "16-09-2025 02:35 PM SU MO TU WE TH FR SA" at bounding box center [552, 270] width 360 height 70
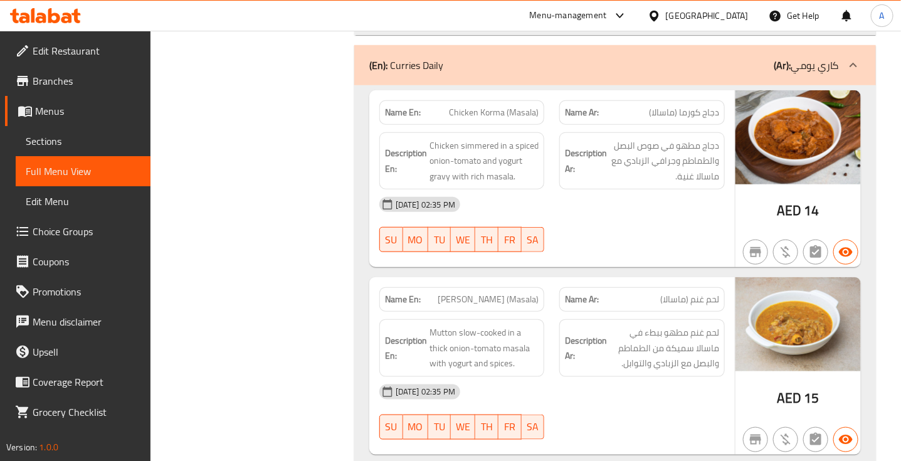
scroll to position [11162, 0]
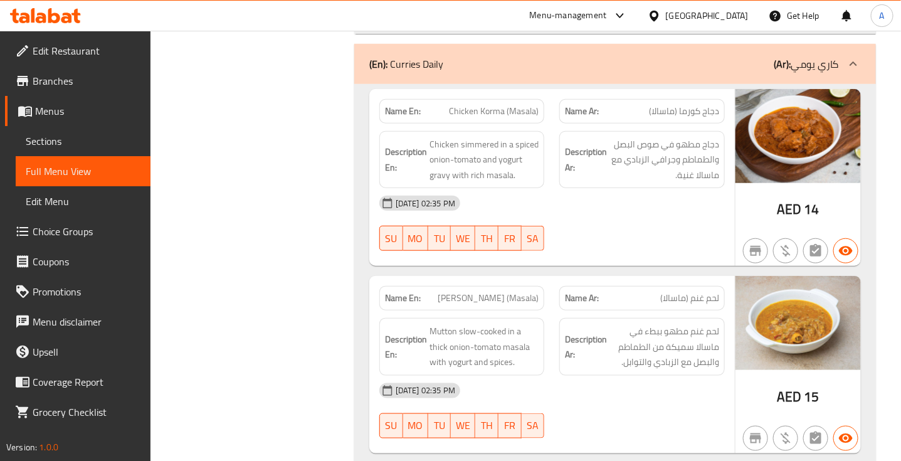
scroll to position [11165, 0]
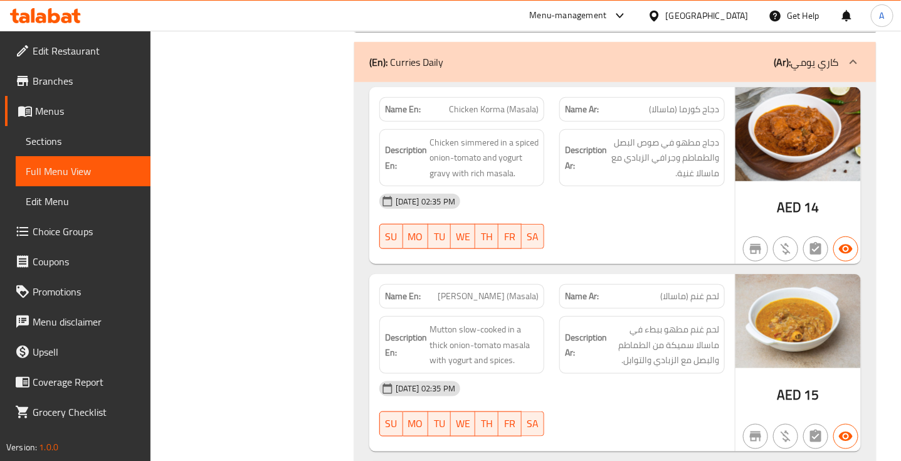
click at [492, 103] on span "Chicken Korma (Masala)" at bounding box center [494, 109] width 90 height 13
copy span "Chicken Korma (Masala)"
click at [624, 409] on div "16-09-2025 02:35 PM SU MO TU WE TH FR SA" at bounding box center [552, 409] width 360 height 70
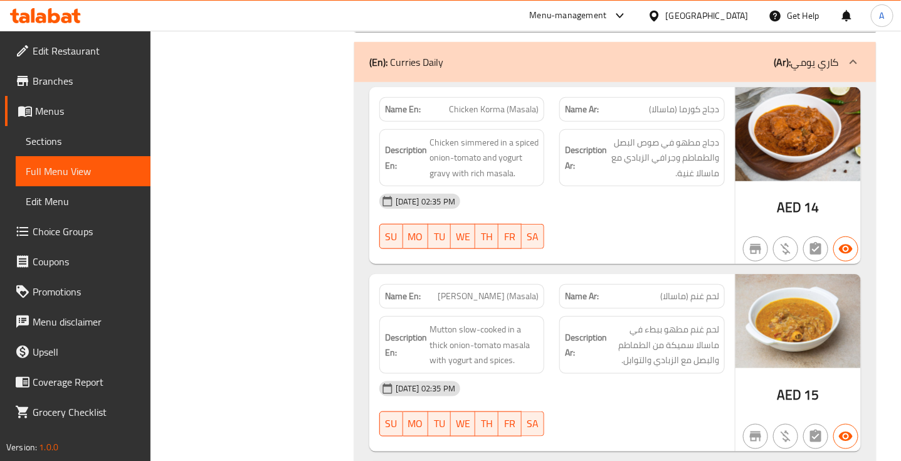
click at [483, 290] on span "Mutton Korma (Masala)" at bounding box center [488, 296] width 101 height 13
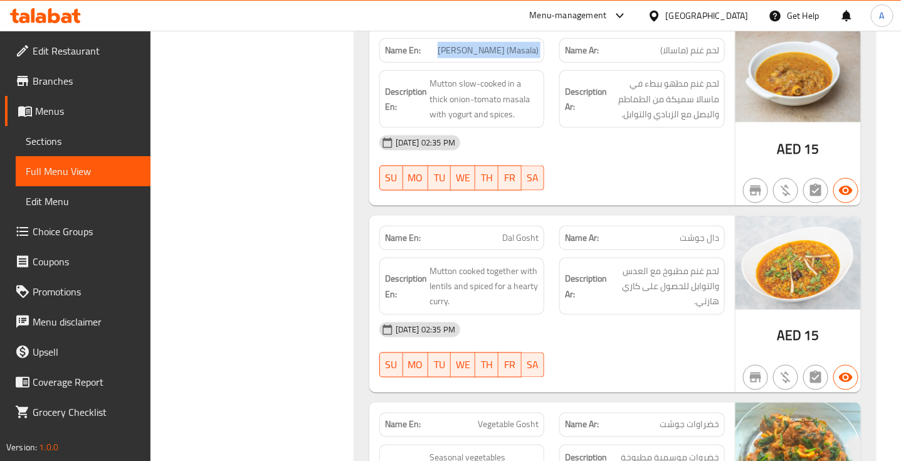
scroll to position [11412, 0]
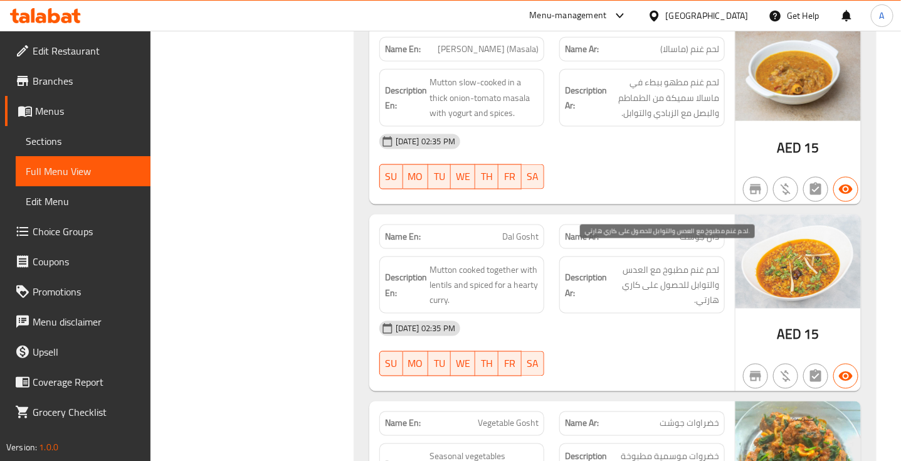
click at [700, 262] on span "لحم غنم مطبوخ مع العدس والتوابل للحصول على كاري هارتي." at bounding box center [664, 285] width 110 height 46
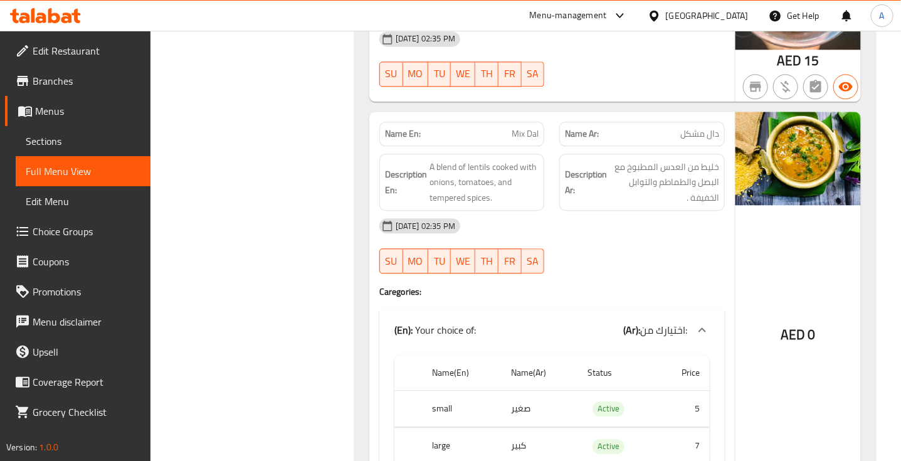
scroll to position [11890, 0]
click at [695, 127] on span "دال مشكل" at bounding box center [699, 133] width 39 height 13
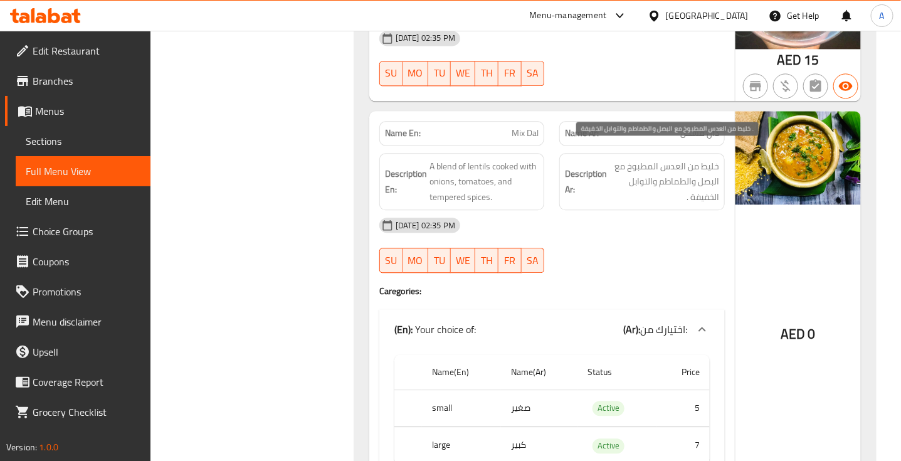
click at [694, 159] on span "خليط من العدس المطبوخ مع البصل والطماطم والتوابل الخفيفة ." at bounding box center [664, 182] width 110 height 46
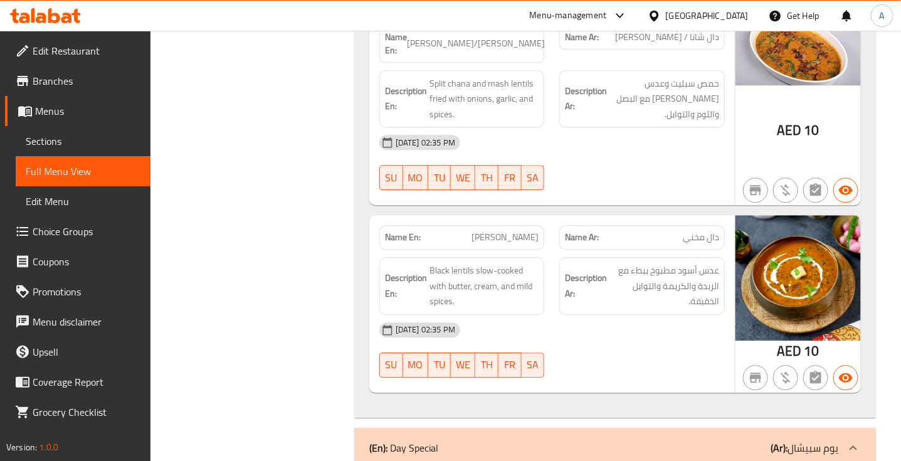
scroll to position [13795, 0]
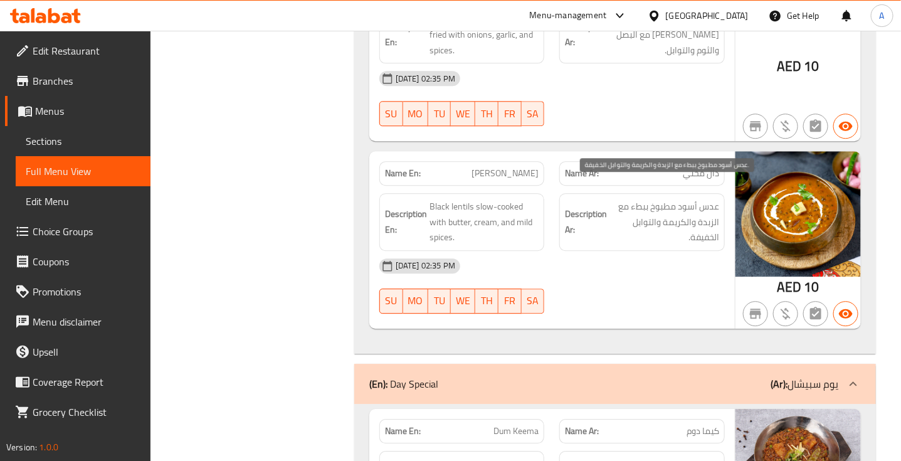
click at [701, 209] on span "عدس أسود مطبوخ ببطء مع الزبدة والكريمة والتوابل الخفيفة." at bounding box center [664, 222] width 110 height 46
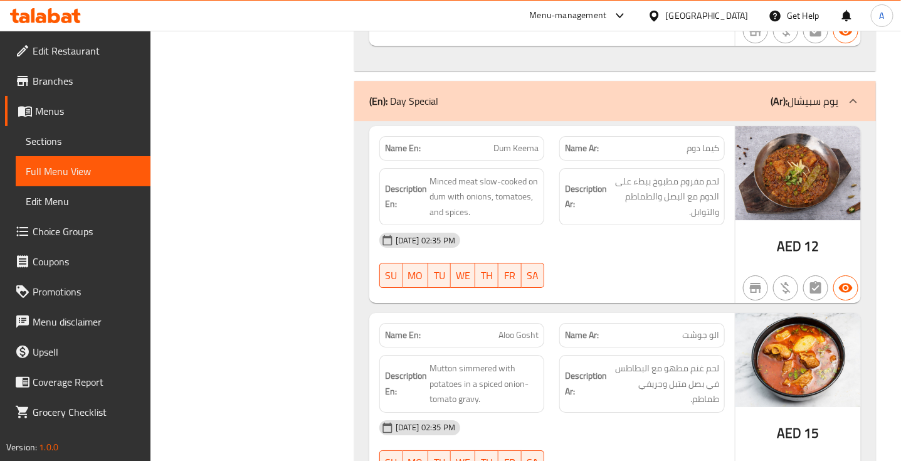
scroll to position [14079, 0]
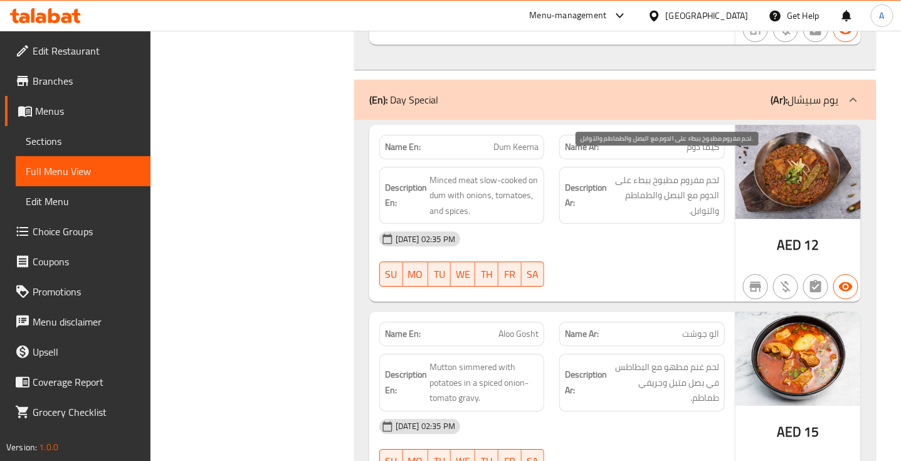
click at [660, 172] on span "لحم مفروم مطبوخ ببطء على الدوم مع البصل والطماطم والتوابل." at bounding box center [664, 195] width 110 height 46
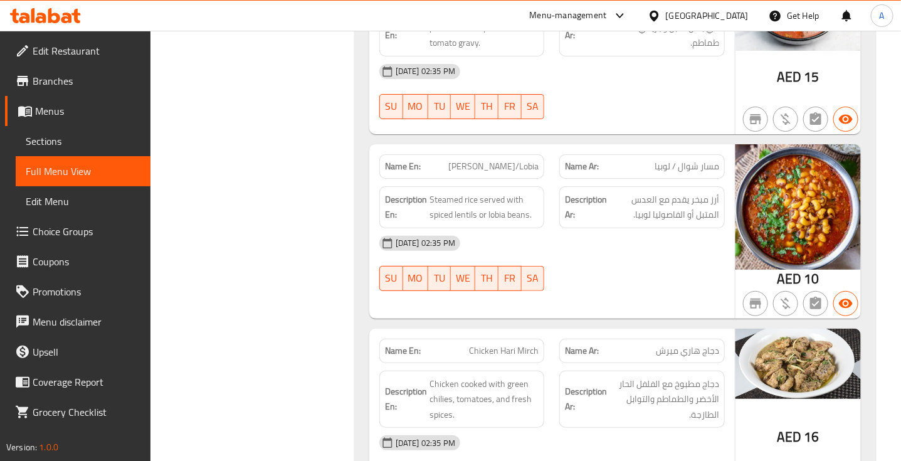
scroll to position [14440, 0]
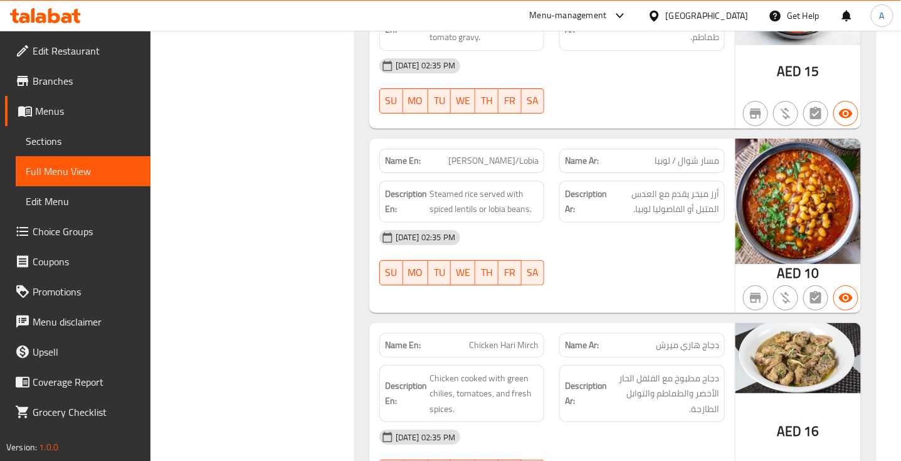
click at [491, 154] on span "Masar Chawal/Lobia" at bounding box center [493, 160] width 90 height 13
copy span "Masar Chawal/Lobia"
click at [634, 375] on span "دجاج مطبوخ مع الفلفل الحار الأخضر والطماطم والتوابل الطازجة." at bounding box center [664, 393] width 110 height 46
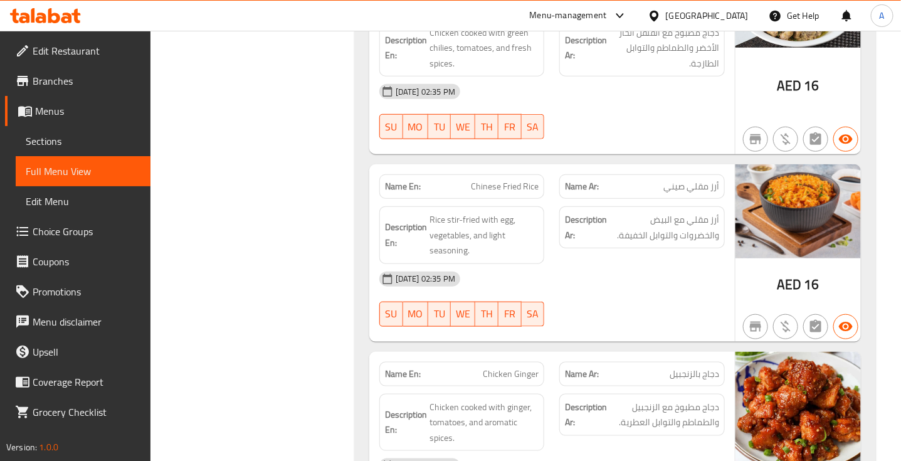
scroll to position [14786, 0]
click at [682, 179] on span "أرز مقلي صيني" at bounding box center [691, 185] width 56 height 13
click at [514, 179] on span "Chinese Fried Rice" at bounding box center [505, 185] width 68 height 13
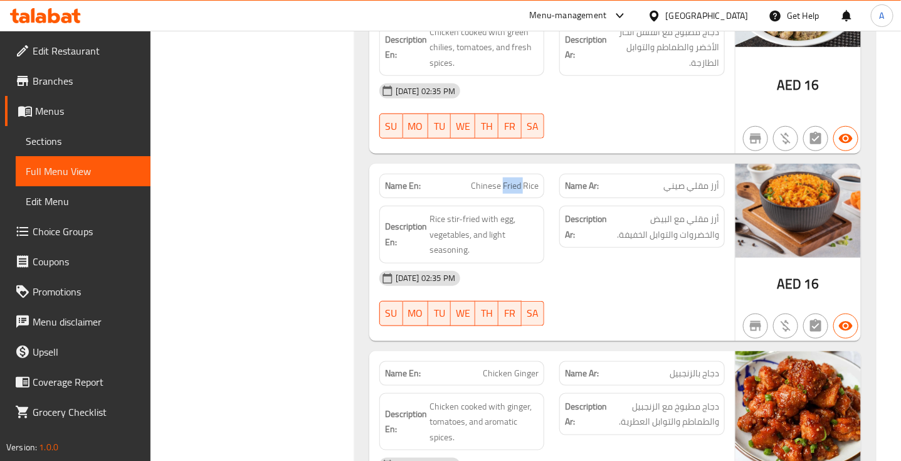
click at [514, 179] on span "Chinese Fried Rice" at bounding box center [505, 185] width 68 height 13
click at [700, 213] on span "أرز مقلي مع البيض والخضروات والتوابل الخفيفة." at bounding box center [664, 226] width 110 height 31
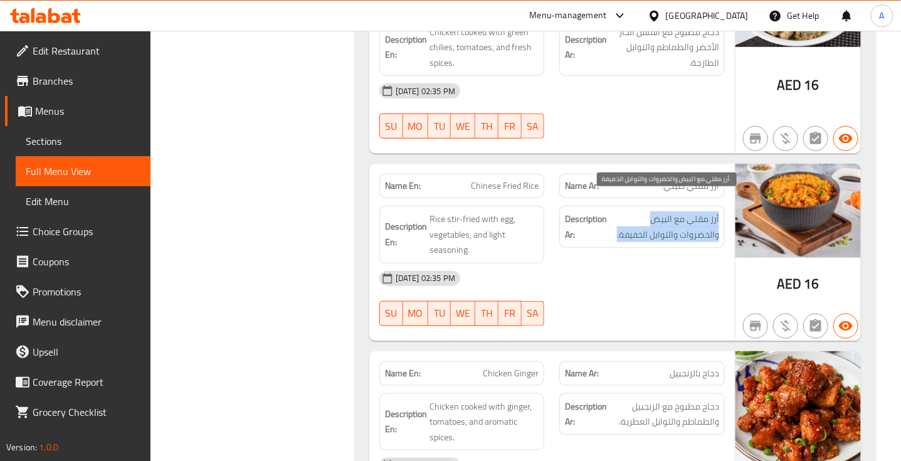
click at [700, 213] on span "أرز مقلي مع البيض والخضروات والتوابل الخفيفة." at bounding box center [664, 226] width 110 height 31
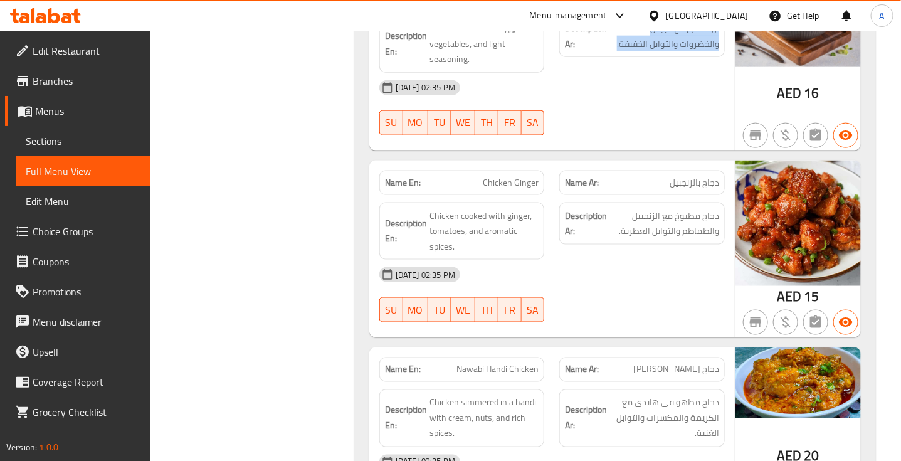
scroll to position [14977, 0]
click at [523, 176] on span "Chicken Ginger" at bounding box center [511, 182] width 56 height 13
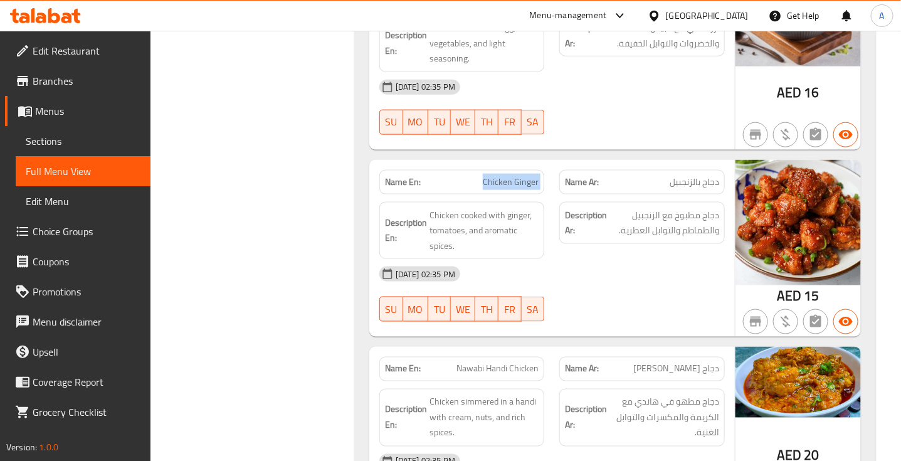
click at [523, 176] on span "Chicken Ginger" at bounding box center [511, 182] width 56 height 13
click at [702, 176] on span "دجاج بالزنجبيل" at bounding box center [694, 182] width 50 height 13
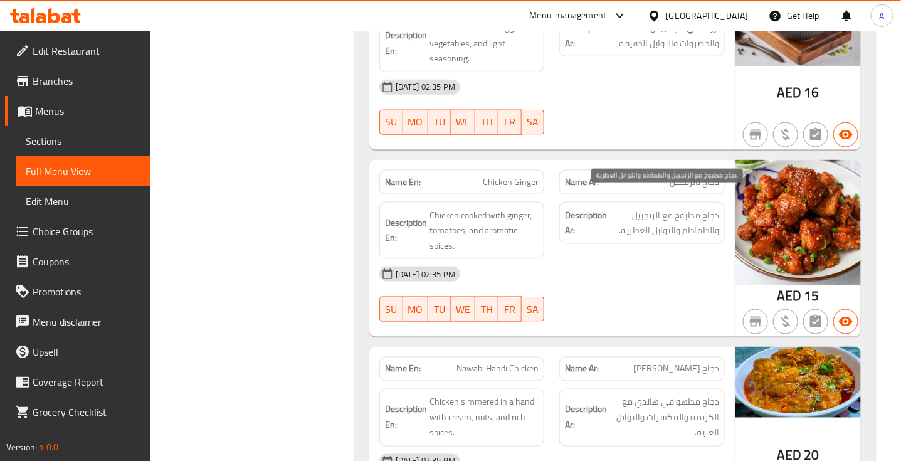
click at [700, 207] on span "دجاج مطبوخ مع الزنجبيل والطماطم والتوابل العطرية." at bounding box center [664, 222] width 110 height 31
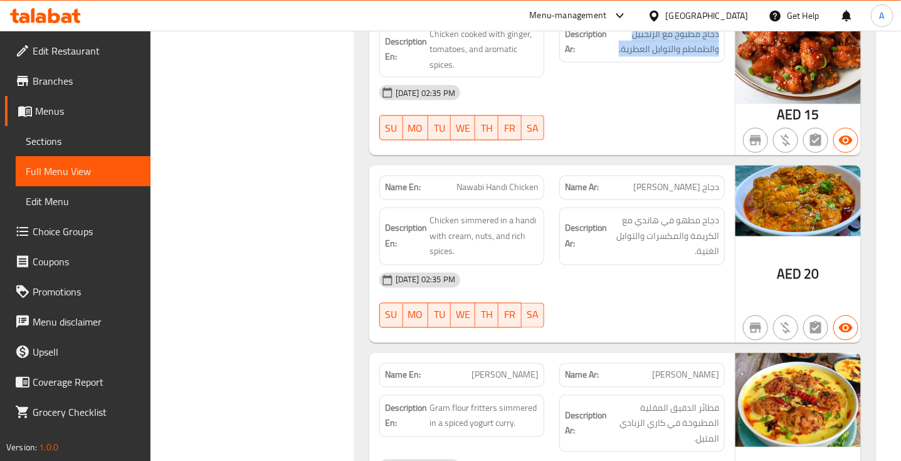
scroll to position [15159, 0]
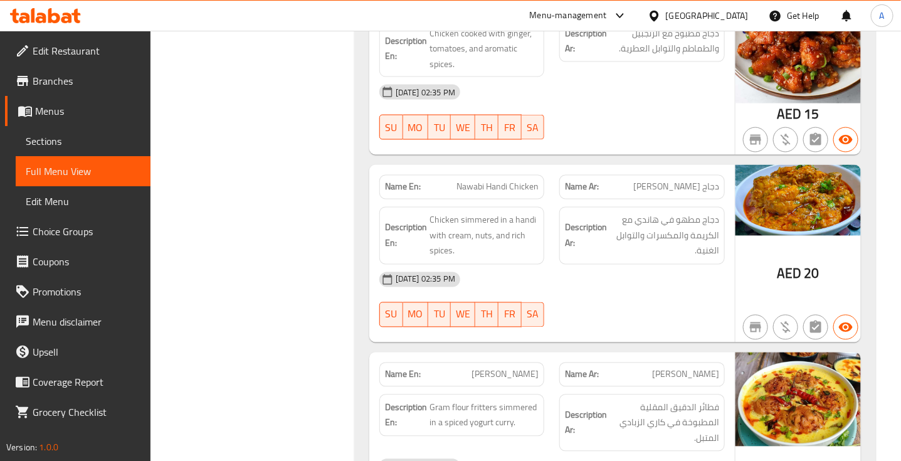
click at [687, 181] on span "دجاج نوابي هاندي" at bounding box center [676, 187] width 86 height 13
click at [471, 181] on span "Nawabi Handi Chicken" at bounding box center [497, 187] width 82 height 13
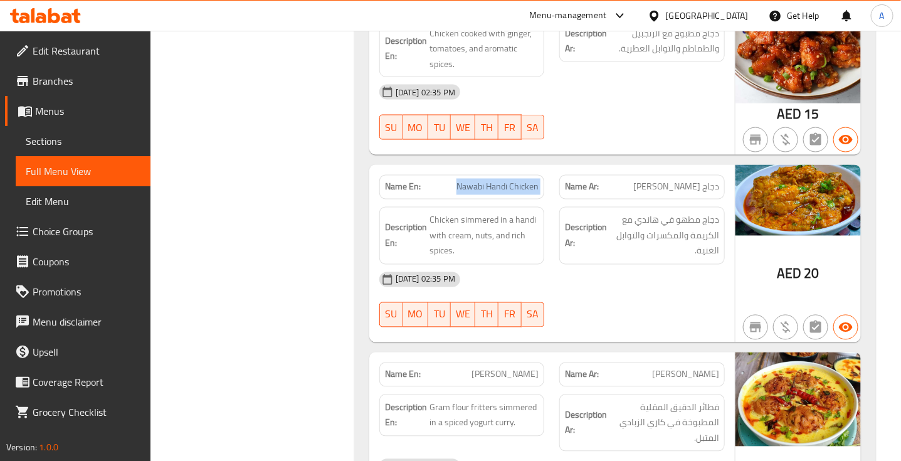
click at [471, 181] on span "Nawabi Handi Chicken" at bounding box center [497, 187] width 82 height 13
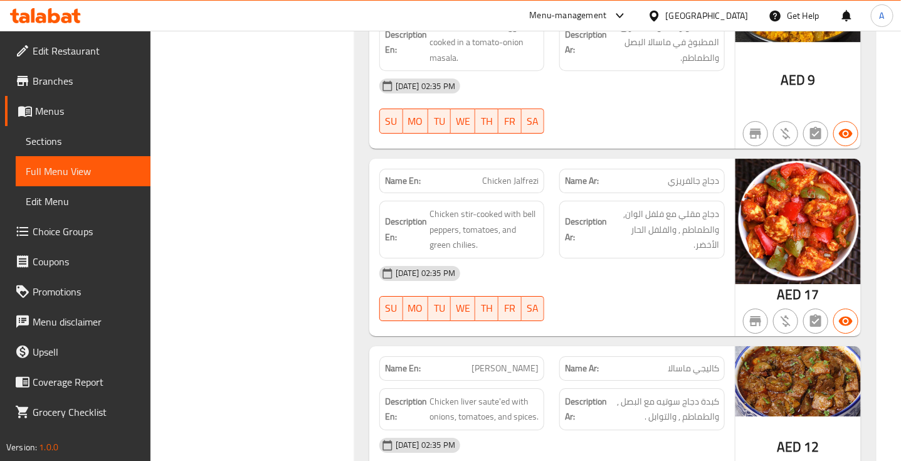
scroll to position [15925, 0]
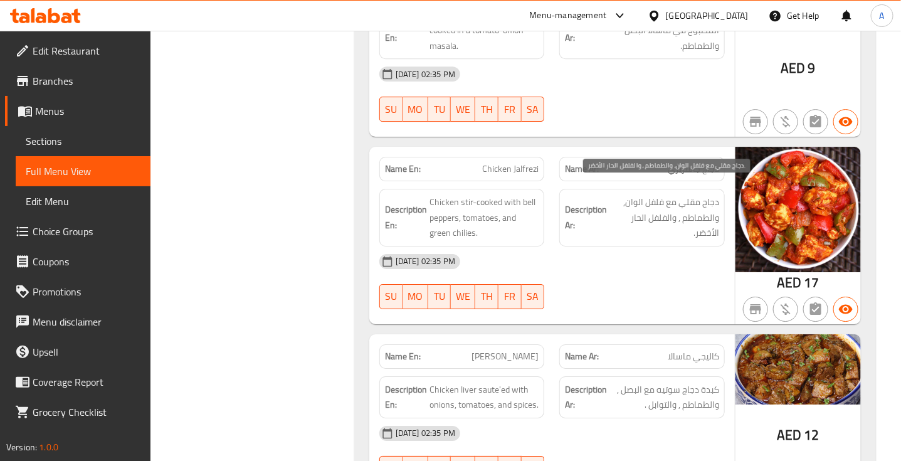
click at [698, 194] on span "دجاج مقلي مع فلفل الوان, والطماطم , والفلفل الحار الأخضر." at bounding box center [664, 217] width 110 height 46
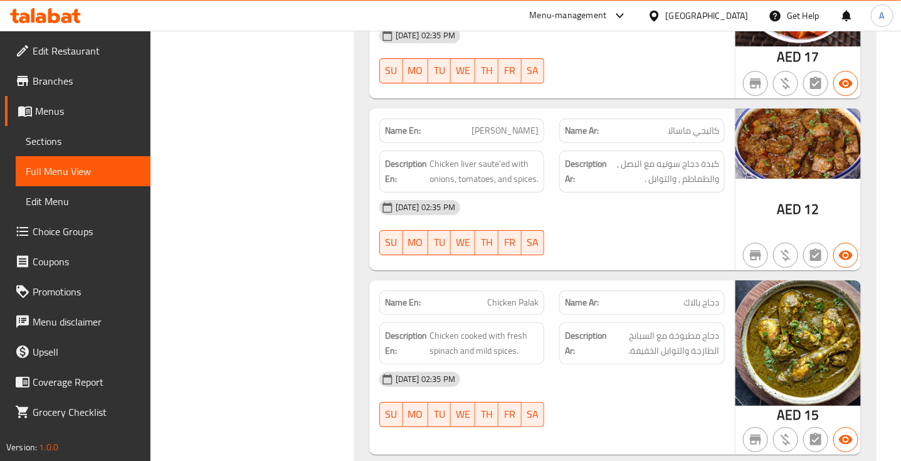
scroll to position [16152, 0]
click at [699, 123] on span "كاليجي ماسالا" at bounding box center [693, 129] width 51 height 13
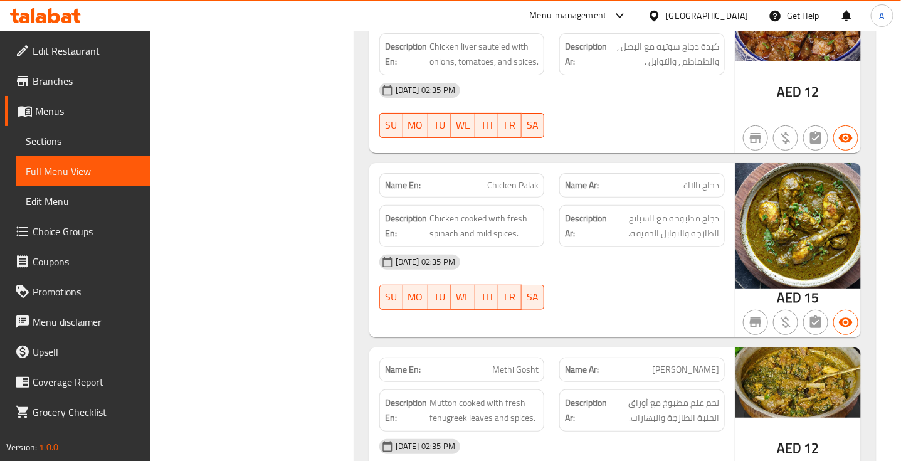
scroll to position [16269, 0]
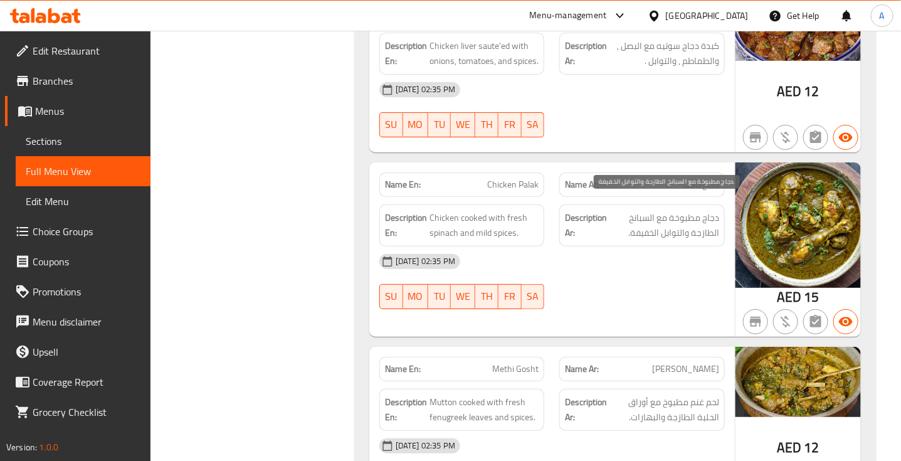
click at [685, 210] on span "دجاج مطبوخة مع السبانخ الطازجة والتوابل الخفيفة." at bounding box center [664, 225] width 110 height 31
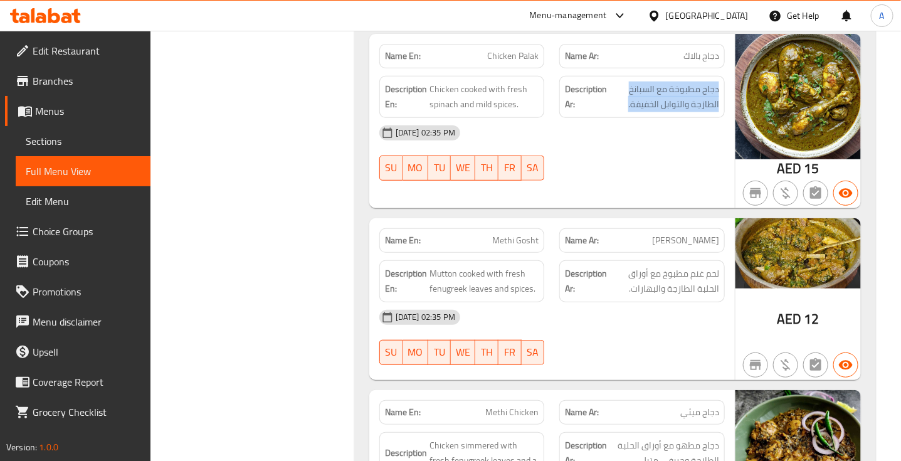
scroll to position [16400, 0]
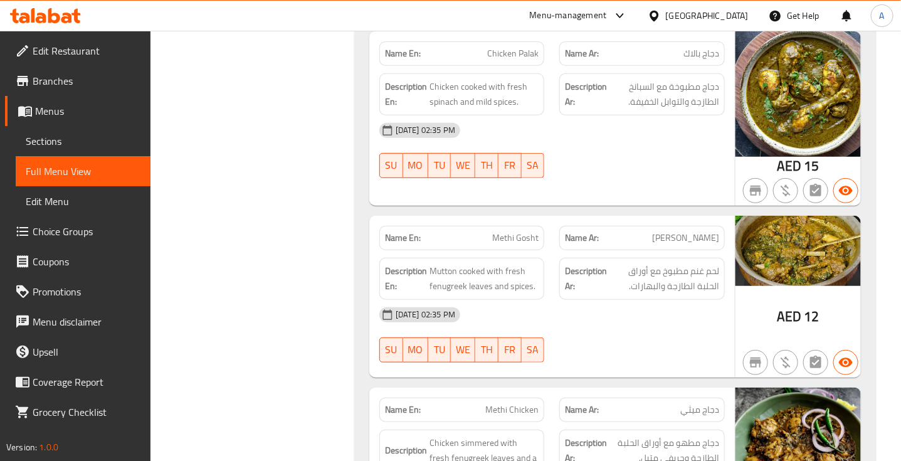
click at [703, 231] on span "ميثي جوشت" at bounding box center [685, 237] width 67 height 13
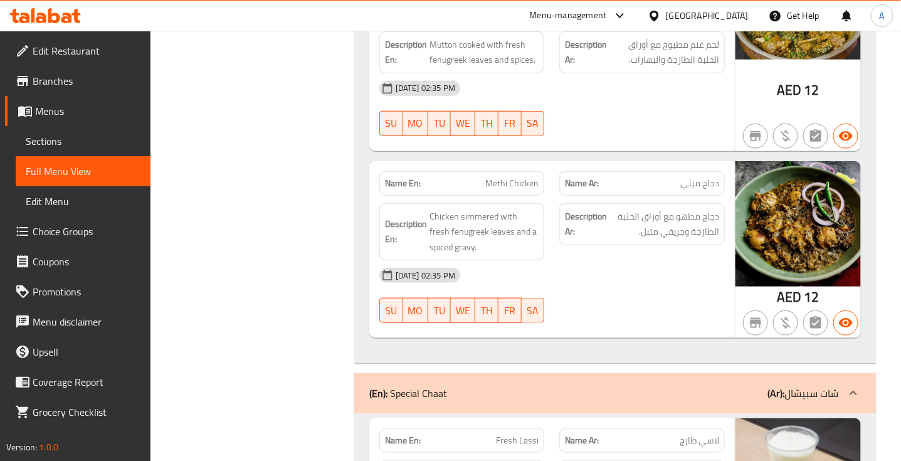
scroll to position [16627, 0]
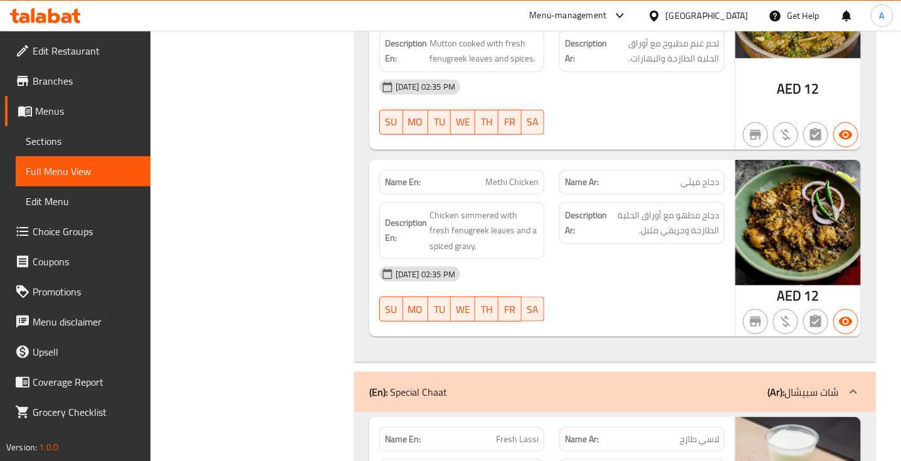
click at [700, 176] on span "دجاج ميثي" at bounding box center [699, 182] width 39 height 13
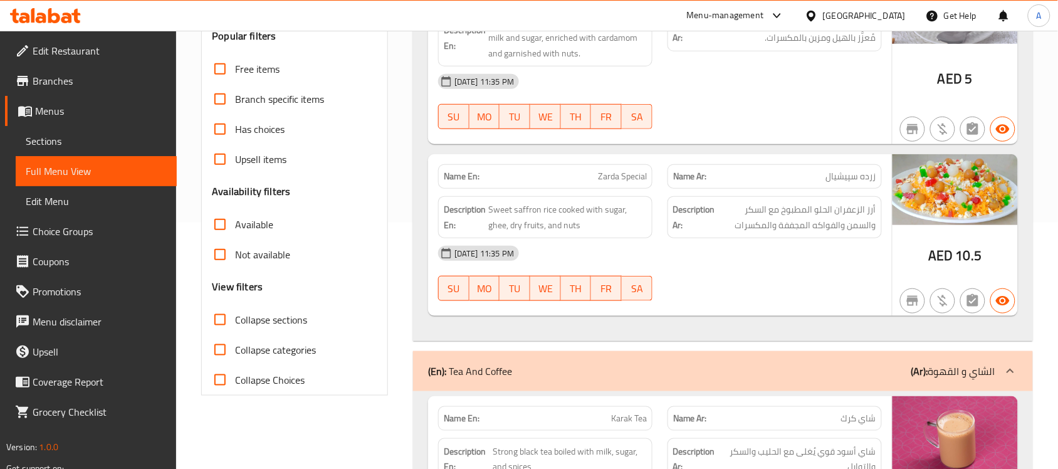
scroll to position [295, 0]
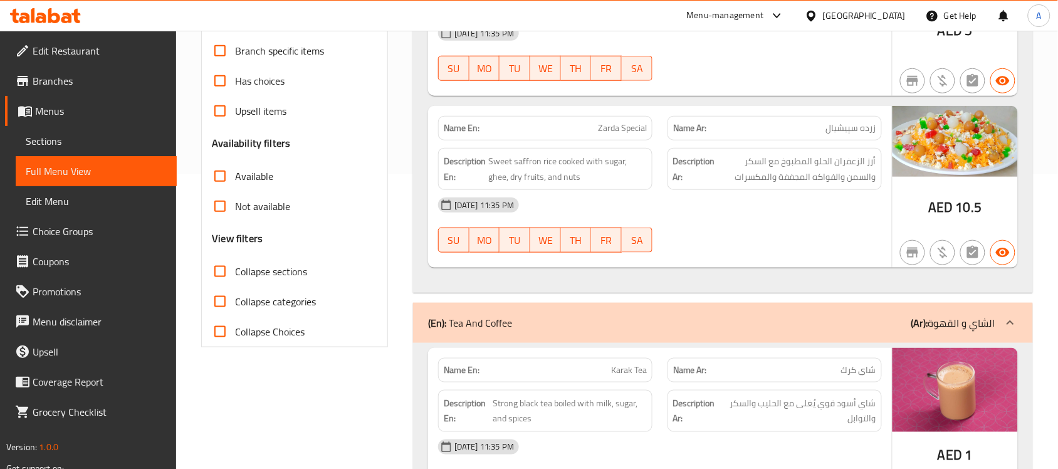
click at [238, 274] on span "Collapse sections" at bounding box center [271, 271] width 72 height 15
click at [235, 274] on input "Collapse sections" at bounding box center [220, 271] width 30 height 30
checkbox input "true"
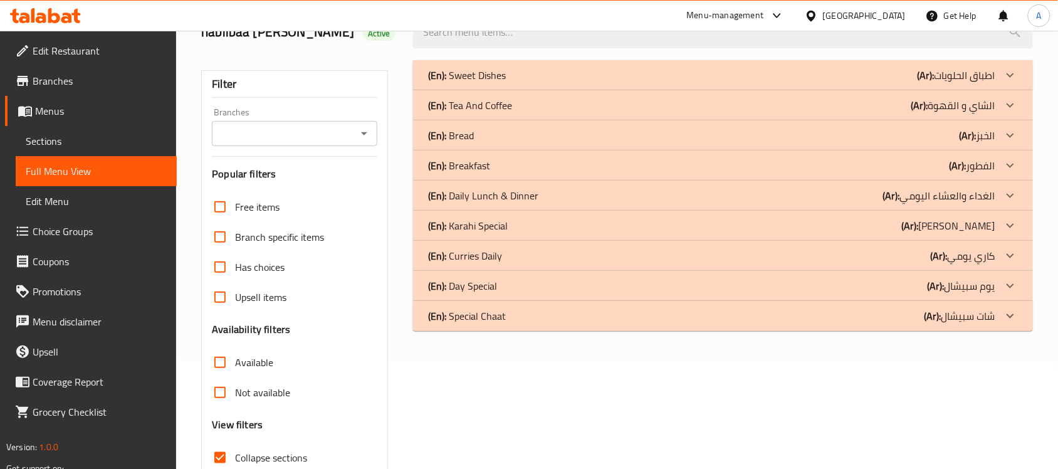
scroll to position [110, 0]
click at [516, 280] on div "(En): Day Special (Ar): يوم سبيشال" at bounding box center [711, 283] width 567 height 15
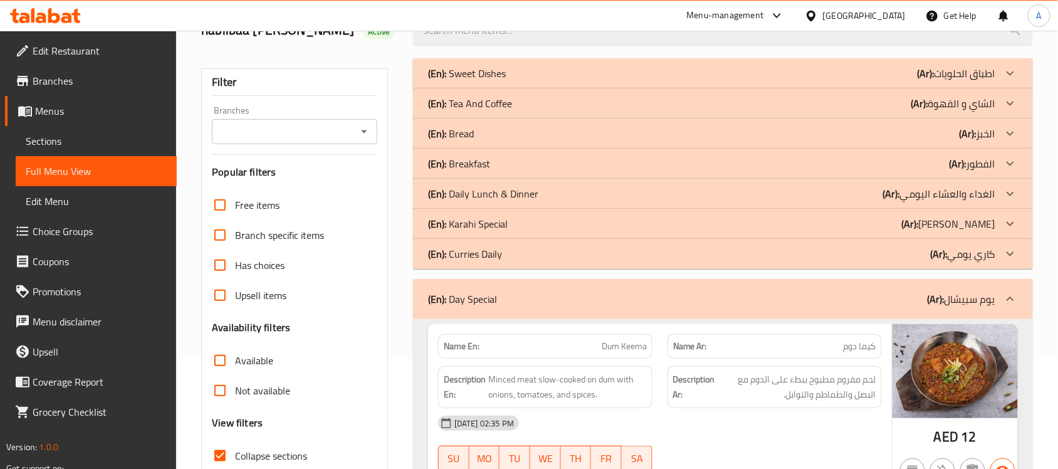
click at [496, 302] on p "(En): Day Special" at bounding box center [462, 298] width 69 height 15
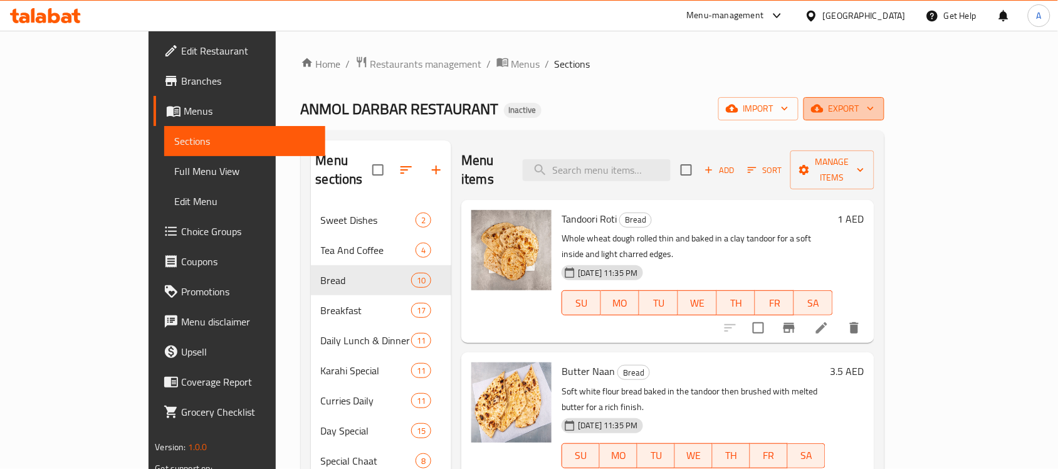
click at [874, 110] on span "export" at bounding box center [844, 109] width 61 height 16
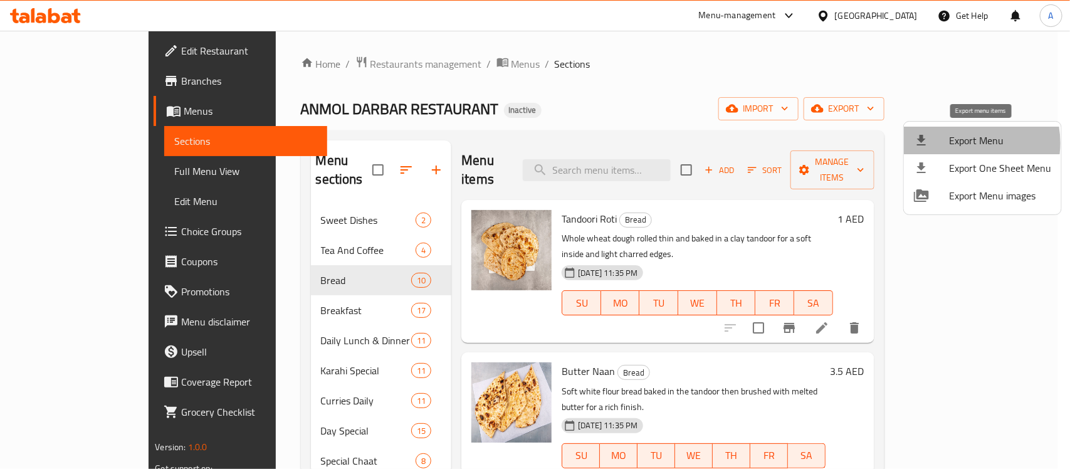
click at [959, 143] on span "Export Menu" at bounding box center [1000, 140] width 102 height 15
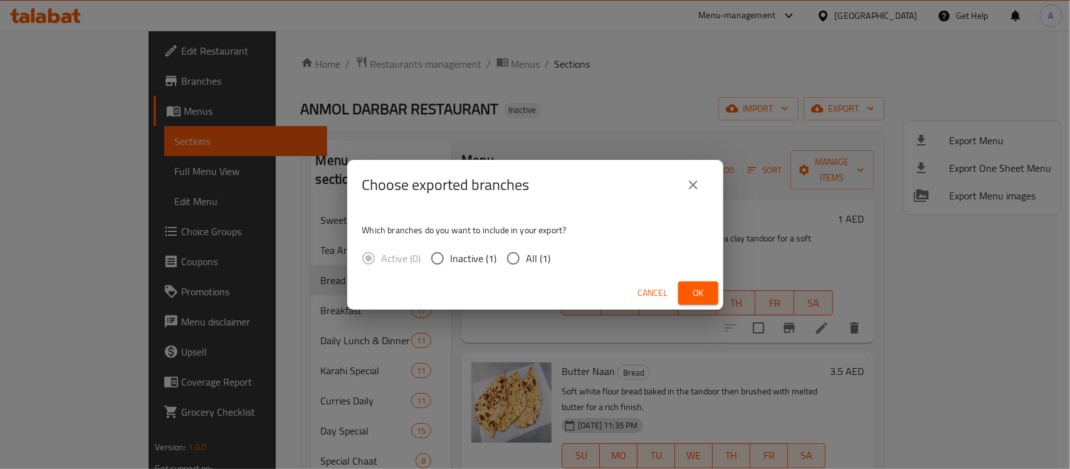
click at [512, 248] on input "All (1)" at bounding box center [513, 258] width 26 height 26
radio input "true"
click at [707, 295] on span "Ok" at bounding box center [698, 293] width 20 height 16
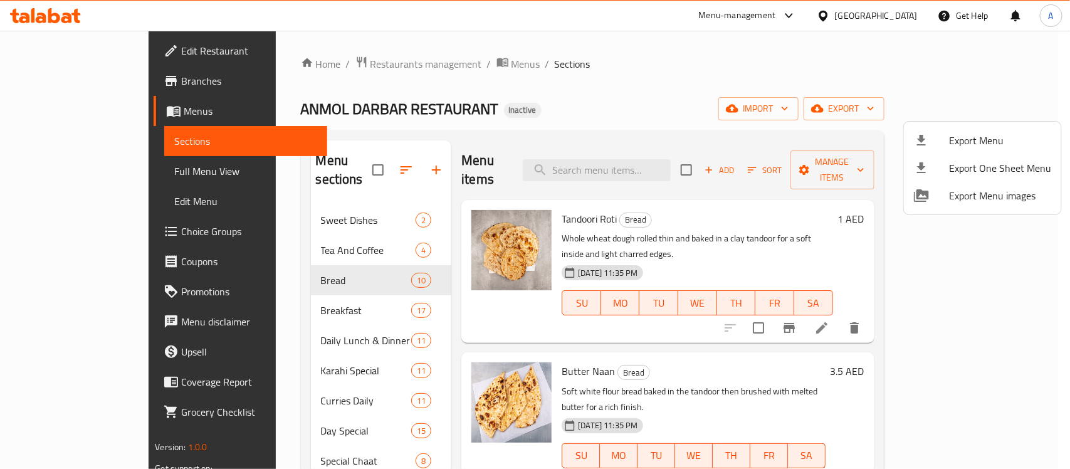
click at [662, 97] on div at bounding box center [535, 234] width 1070 height 469
